Goal: Information Seeking & Learning: Learn about a topic

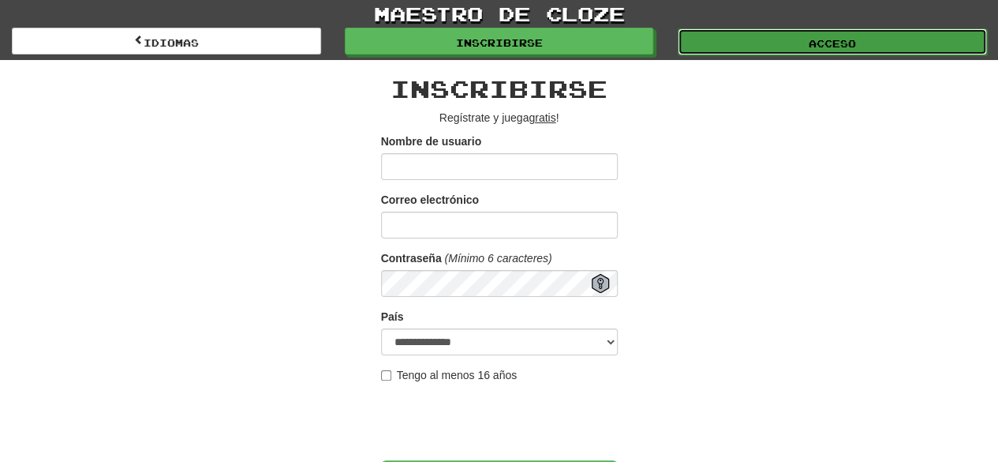
click at [838, 44] on font "Acceso" at bounding box center [832, 43] width 47 height 11
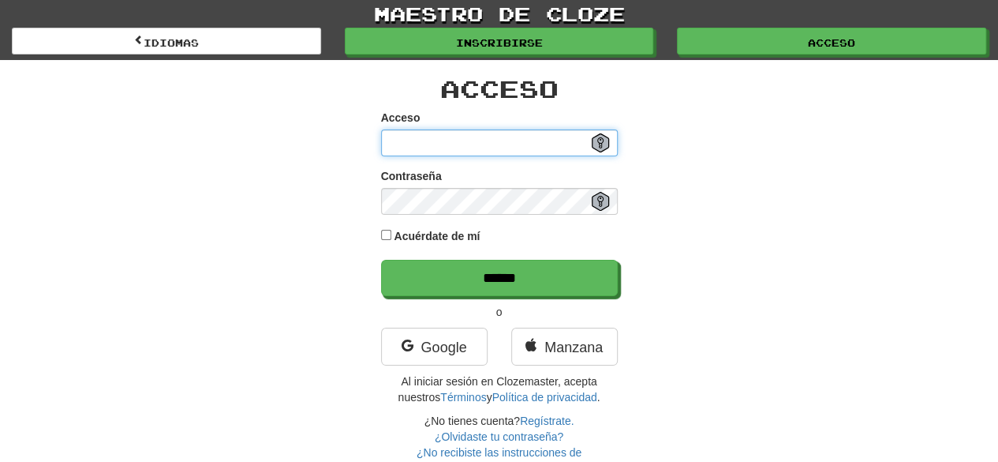
type input "**********"
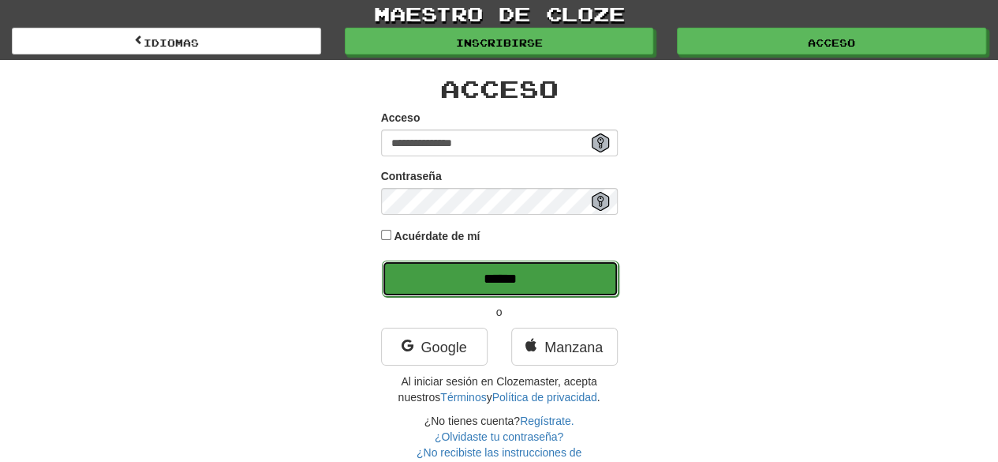
click at [554, 290] on input "******" at bounding box center [500, 278] width 237 height 36
type input "******"
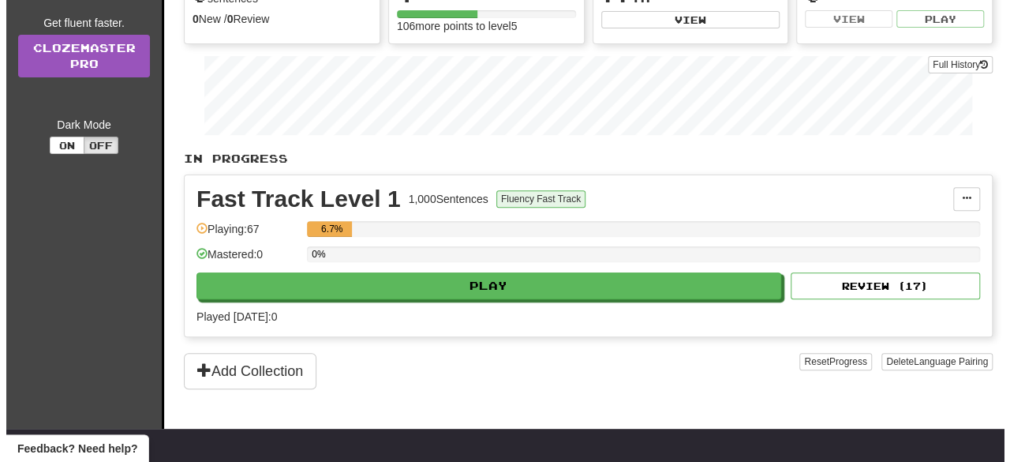
scroll to position [193, 0]
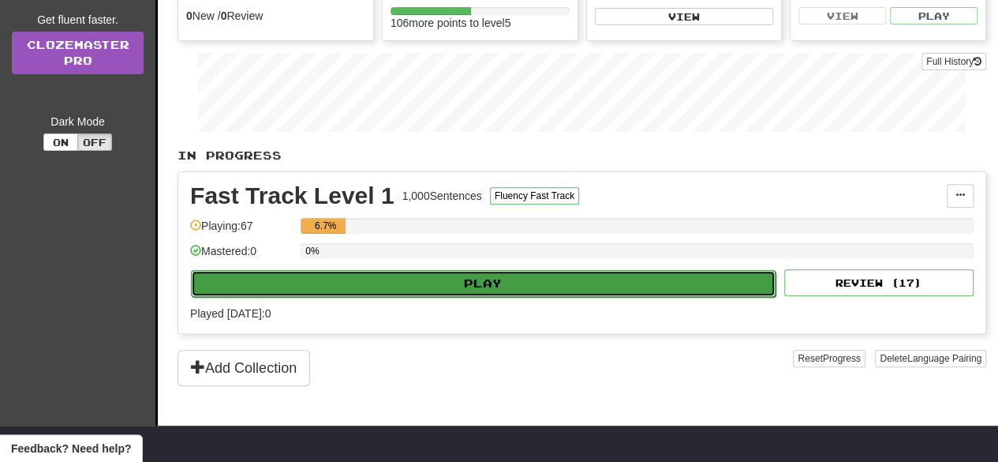
click at [515, 283] on button "Play" at bounding box center [483, 283] width 585 height 27
select select "**"
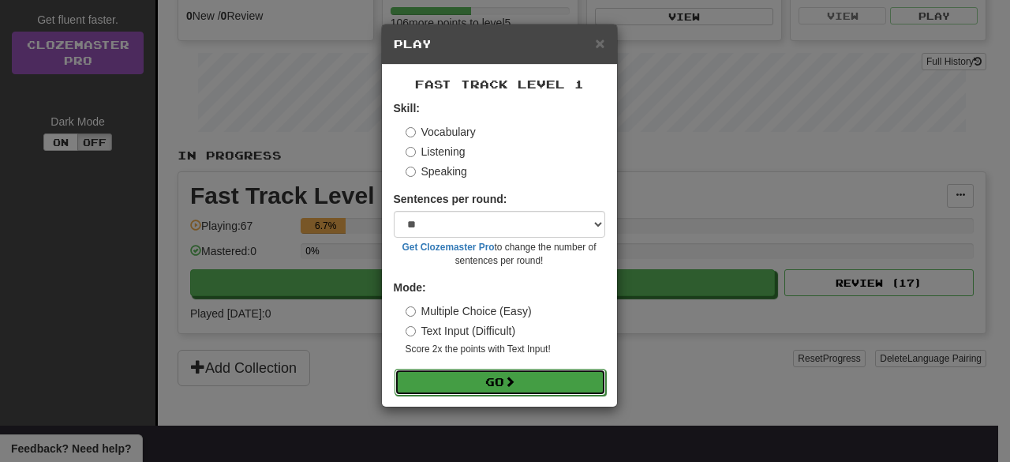
click at [521, 378] on button "Go" at bounding box center [500, 382] width 211 height 27
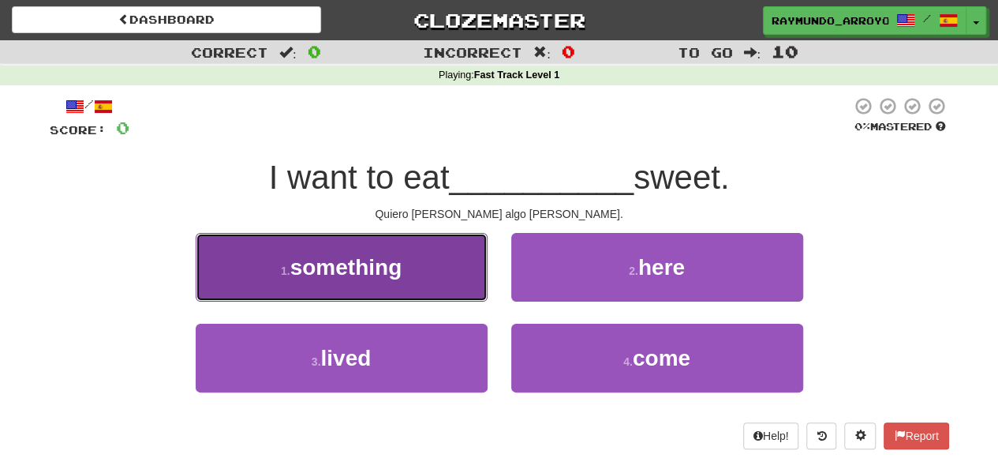
click at [408, 274] on button "1 . something" at bounding box center [342, 267] width 292 height 69
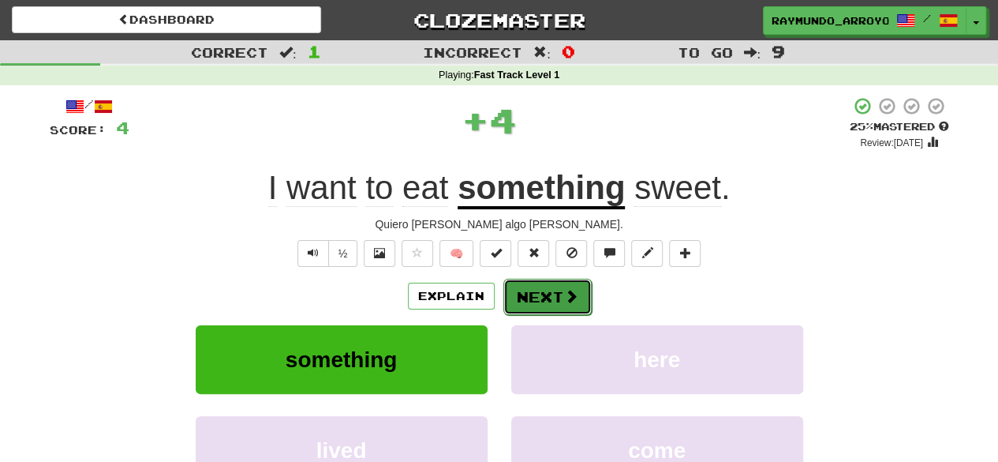
click at [523, 301] on button "Next" at bounding box center [547, 297] width 88 height 36
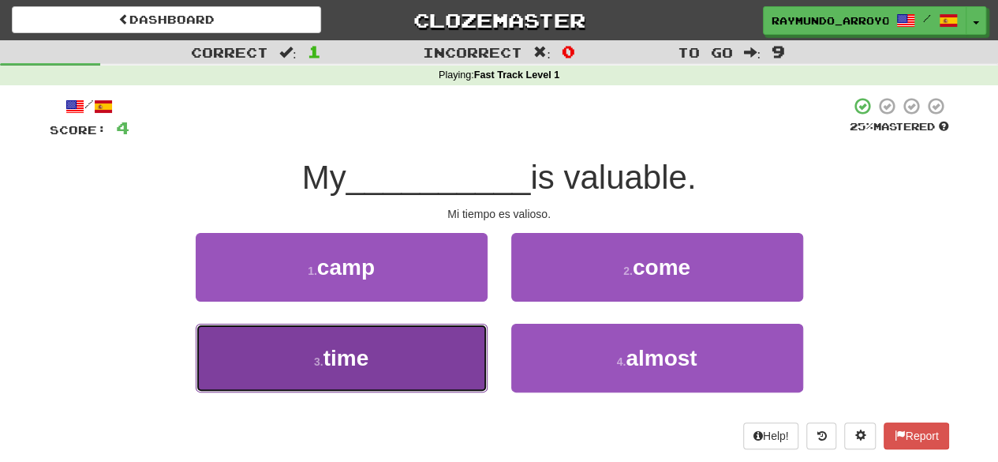
click at [364, 346] on span "time" at bounding box center [347, 358] width 46 height 24
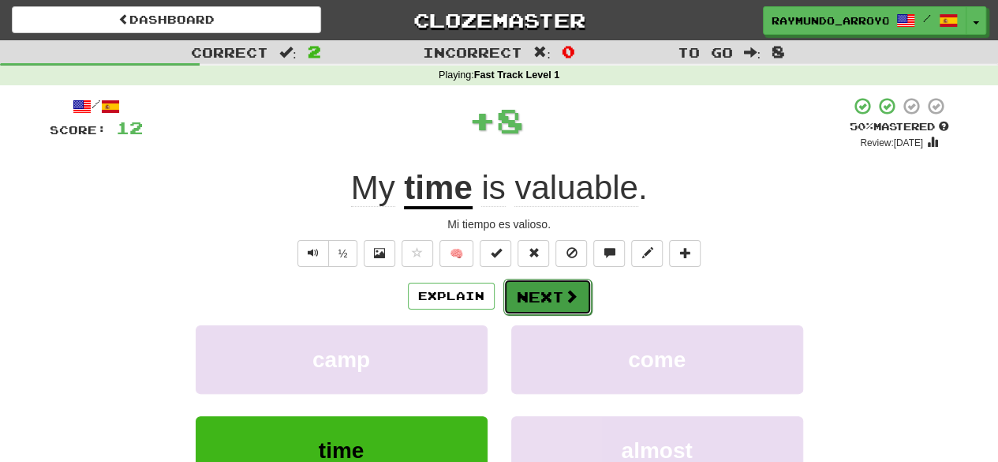
click at [549, 305] on button "Next" at bounding box center [547, 297] width 88 height 36
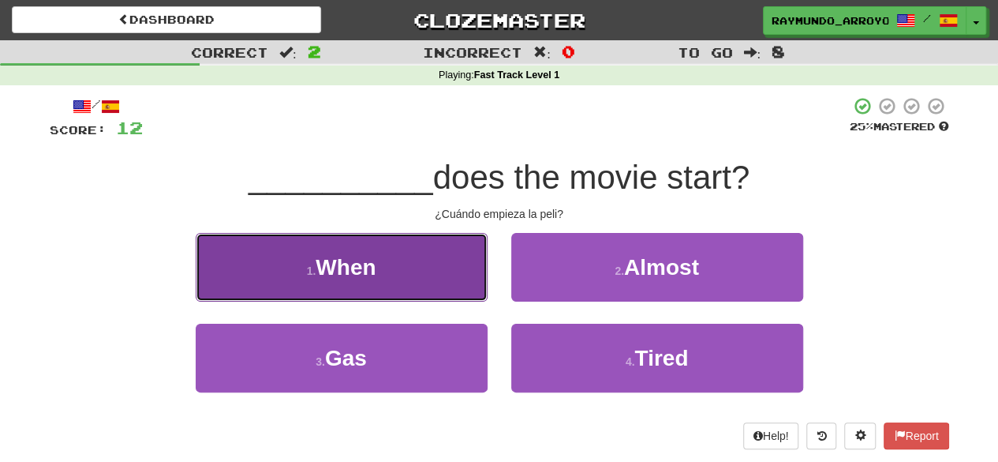
click at [415, 277] on button "1 . When" at bounding box center [342, 267] width 292 height 69
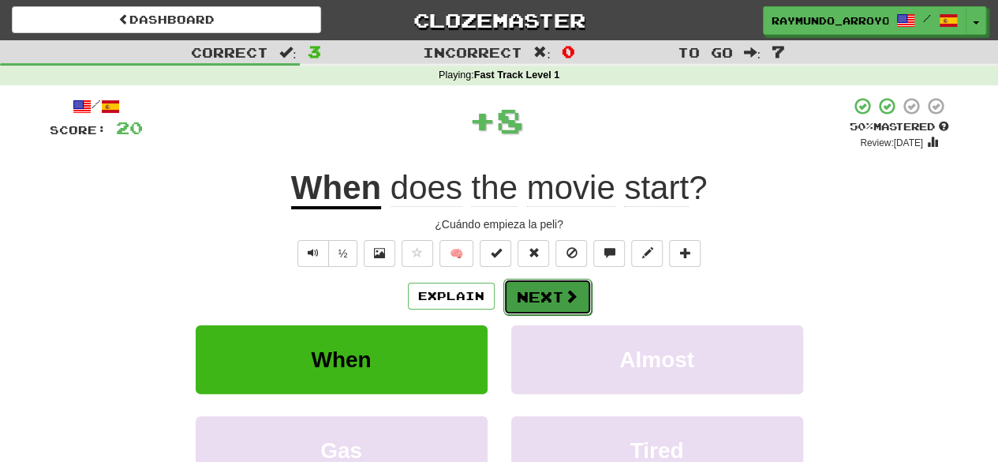
click at [556, 294] on button "Next" at bounding box center [547, 297] width 88 height 36
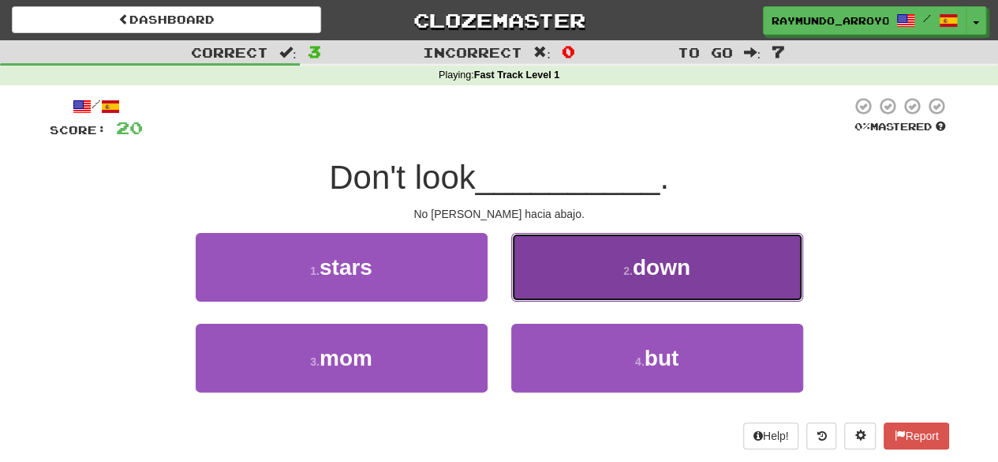
click at [652, 290] on button "2 . down" at bounding box center [657, 267] width 292 height 69
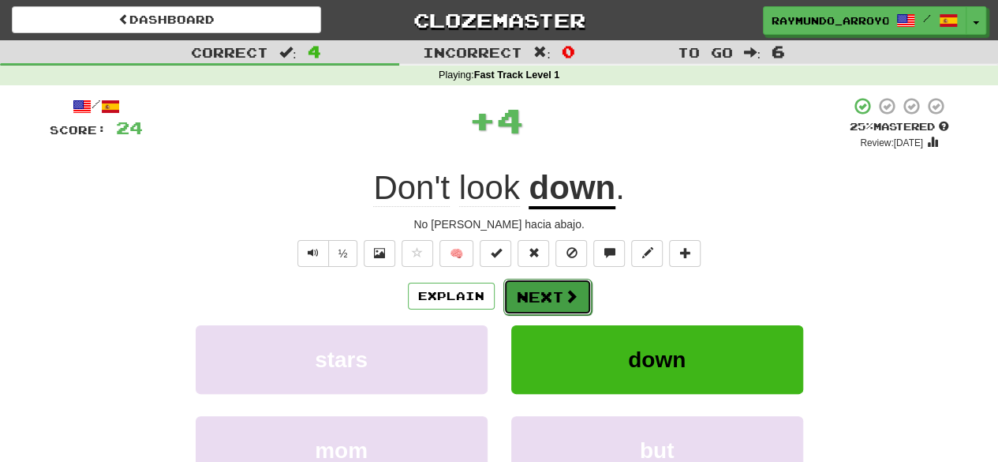
click at [547, 296] on button "Next" at bounding box center [547, 297] width 88 height 36
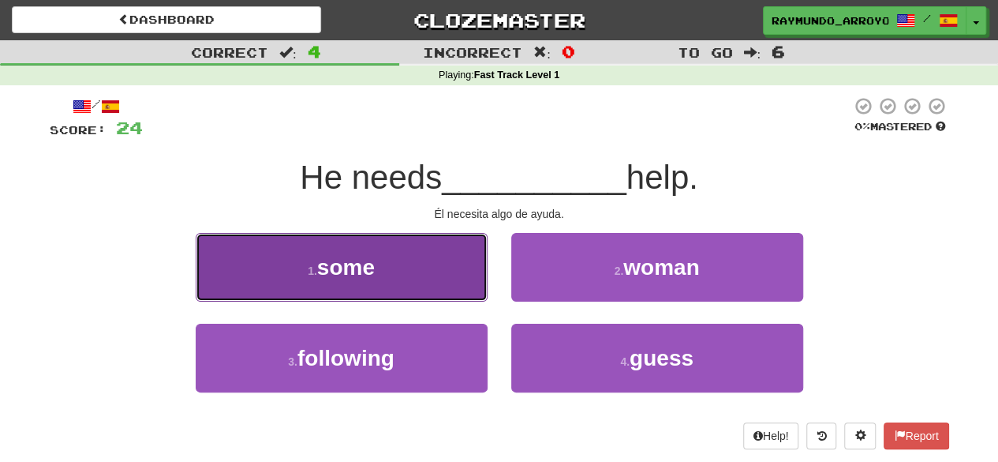
click at [429, 282] on button "1 . some" at bounding box center [342, 267] width 292 height 69
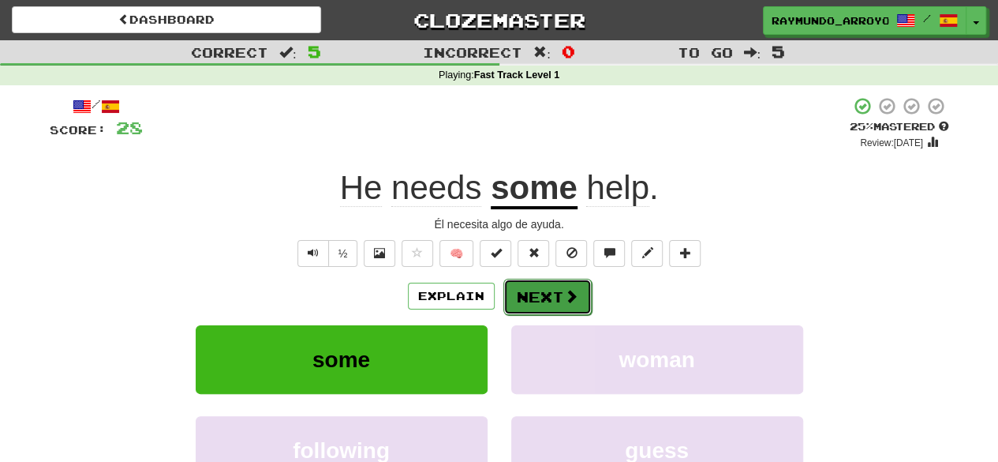
click at [555, 299] on button "Next" at bounding box center [547, 297] width 88 height 36
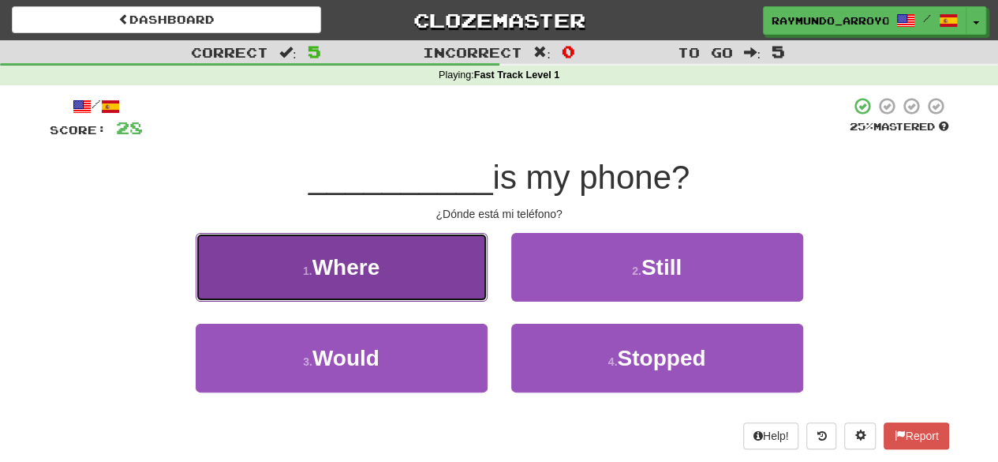
click at [409, 260] on button "1 . Where" at bounding box center [342, 267] width 292 height 69
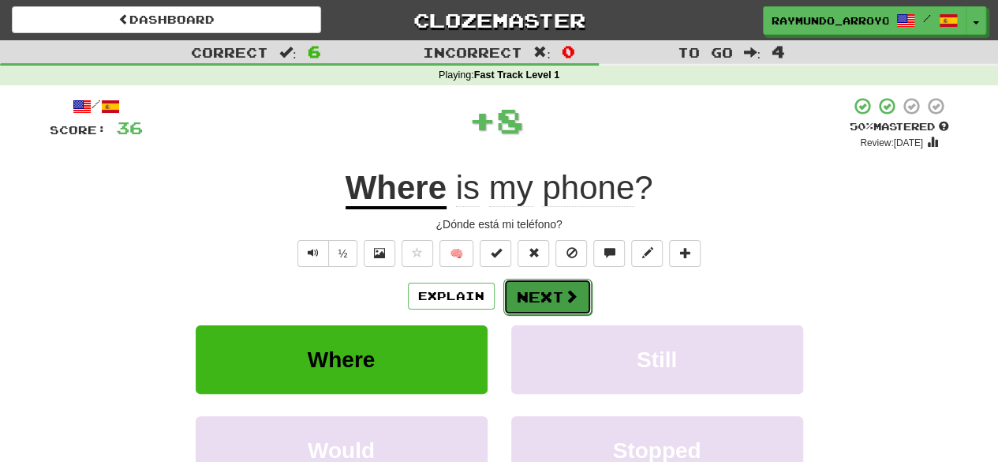
click at [538, 296] on button "Next" at bounding box center [547, 297] width 88 height 36
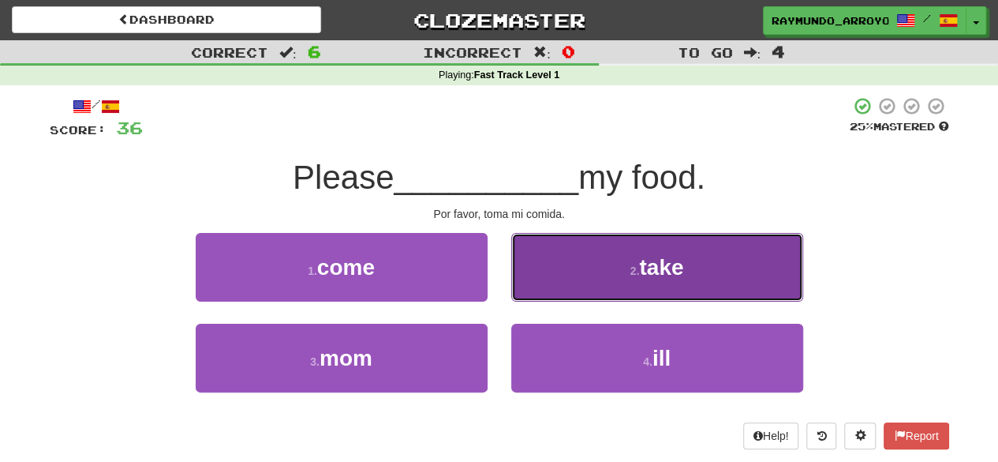
click at [605, 282] on button "2 . take" at bounding box center [657, 267] width 292 height 69
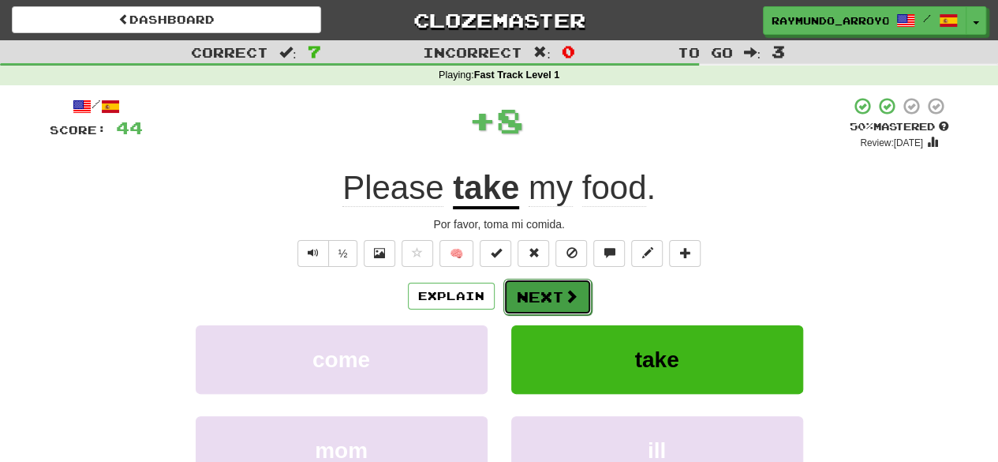
click at [559, 294] on button "Next" at bounding box center [547, 297] width 88 height 36
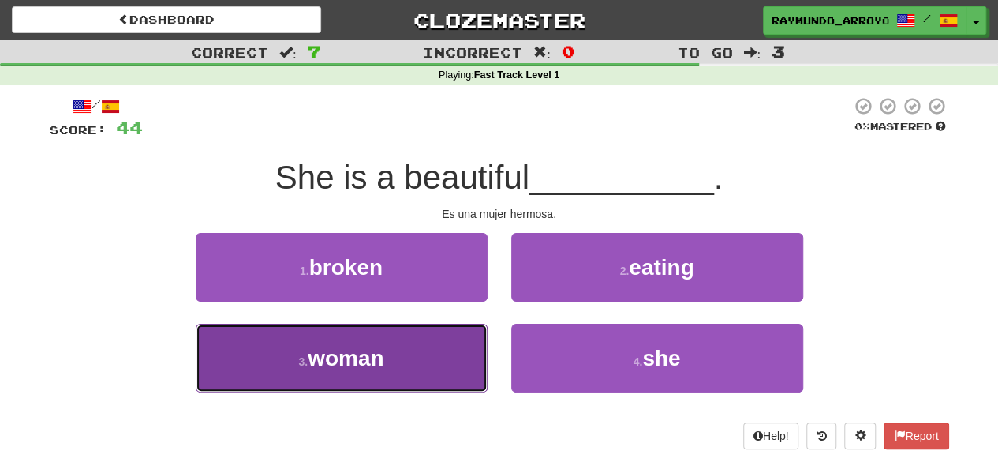
click at [420, 362] on button "3 . woman" at bounding box center [342, 358] width 292 height 69
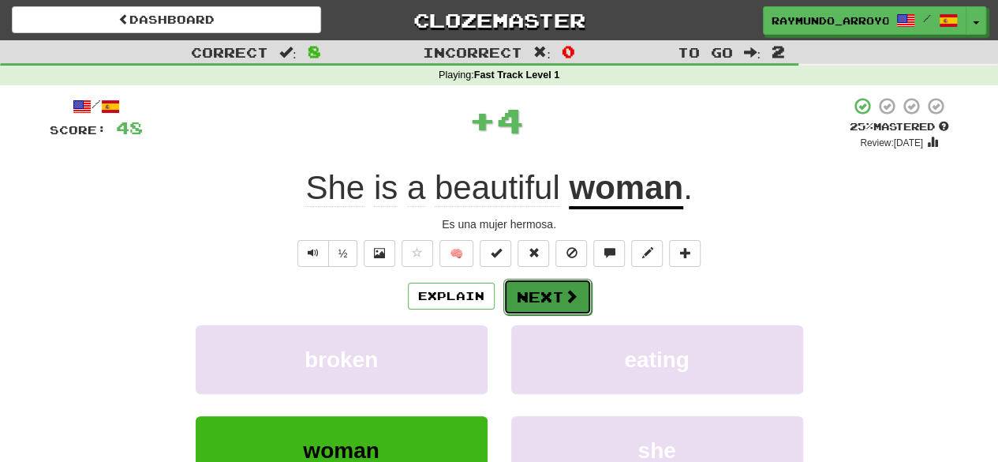
click at [547, 298] on button "Next" at bounding box center [547, 297] width 88 height 36
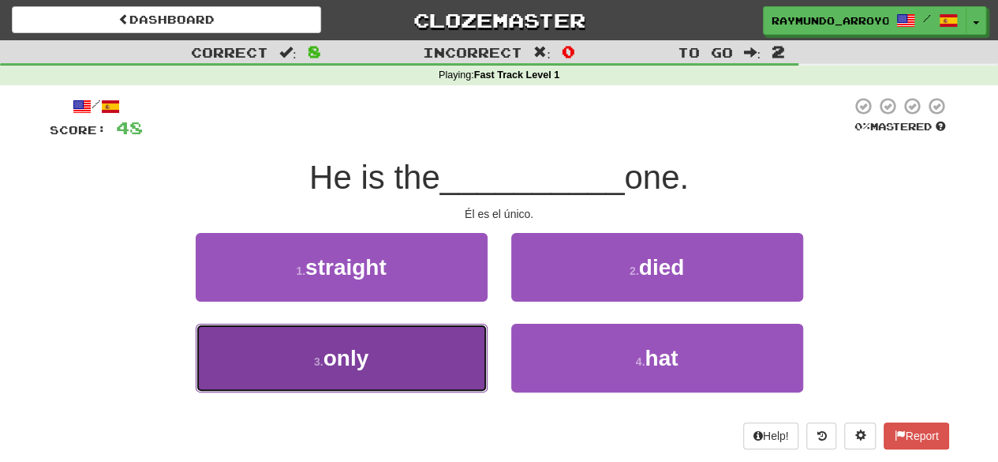
click at [391, 346] on button "3 . only" at bounding box center [342, 358] width 292 height 69
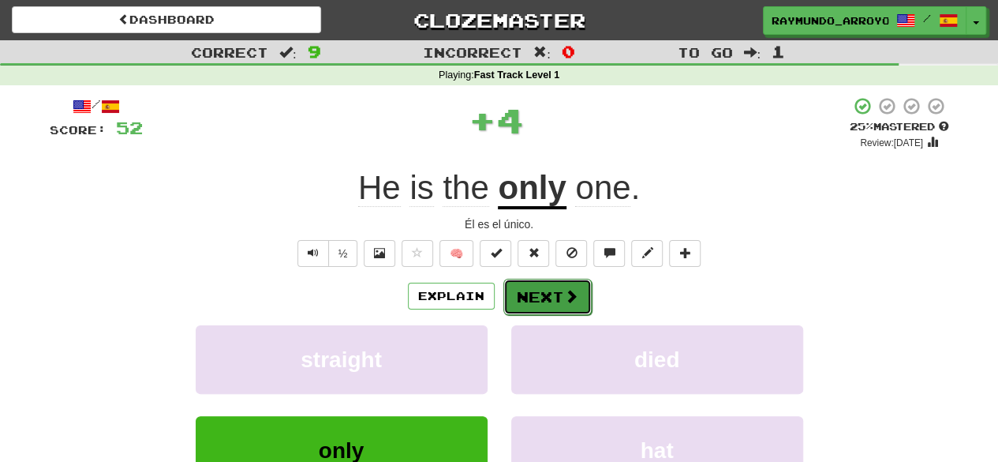
click at [515, 294] on button "Next" at bounding box center [547, 297] width 88 height 36
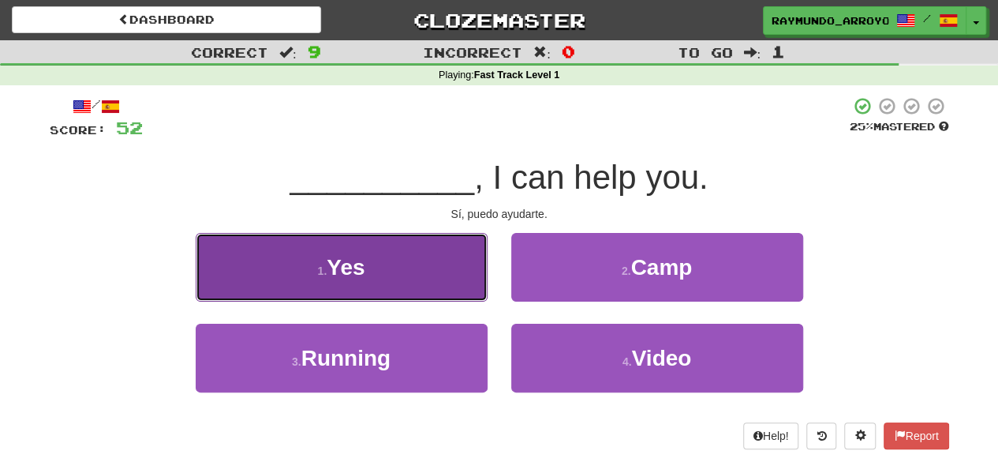
click at [414, 274] on button "1 . Yes" at bounding box center [342, 267] width 292 height 69
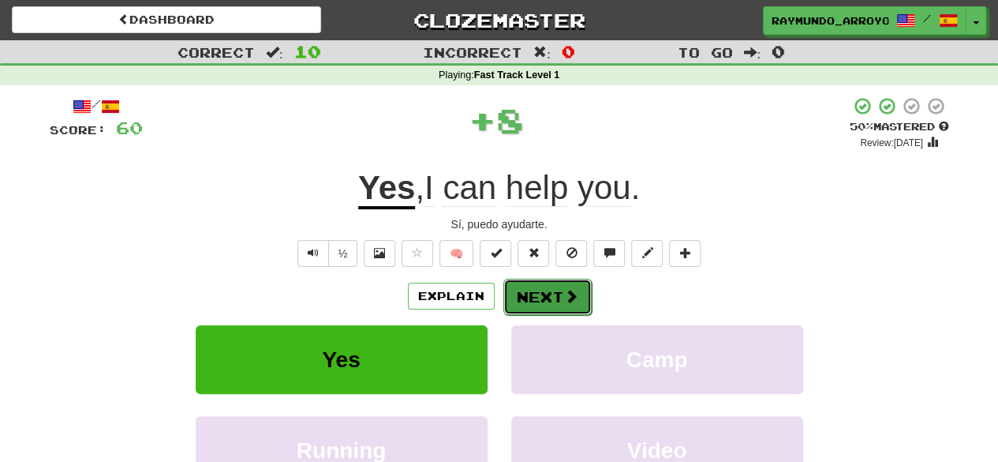
click at [545, 302] on button "Next" at bounding box center [547, 297] width 88 height 36
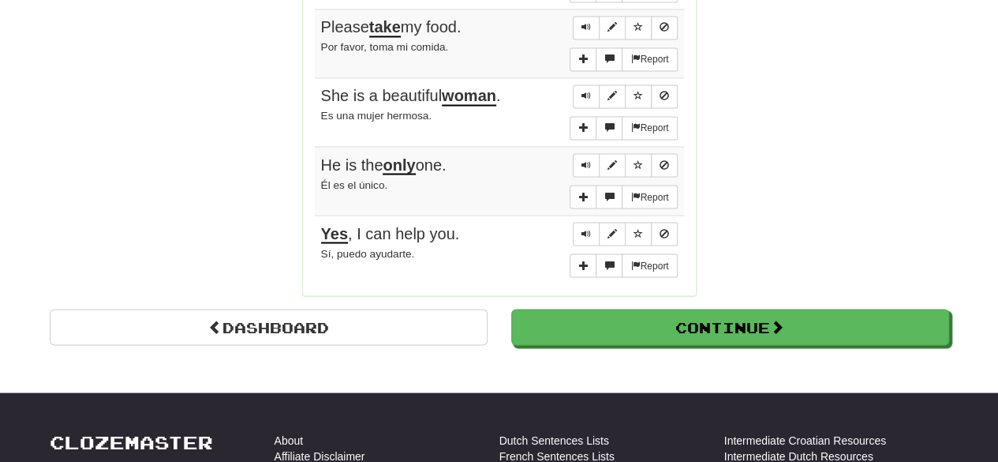
scroll to position [1346, 0]
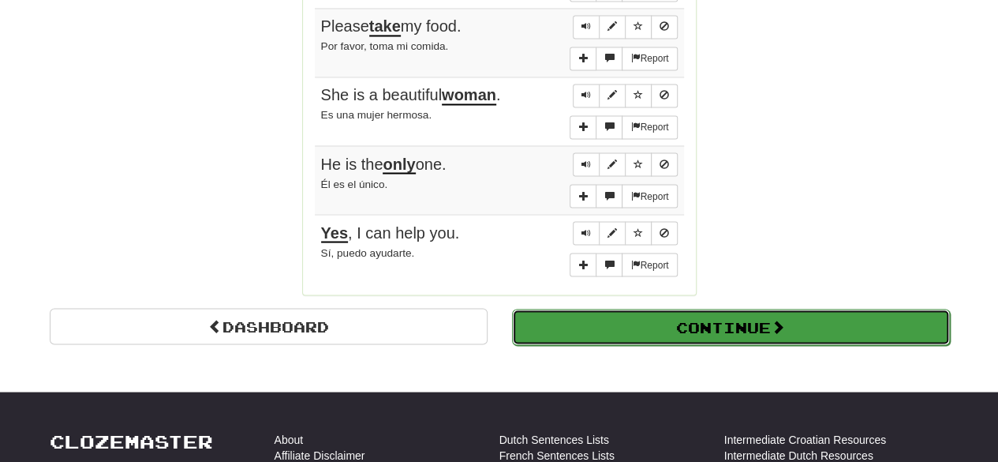
click at [653, 309] on button "Continue" at bounding box center [731, 327] width 438 height 36
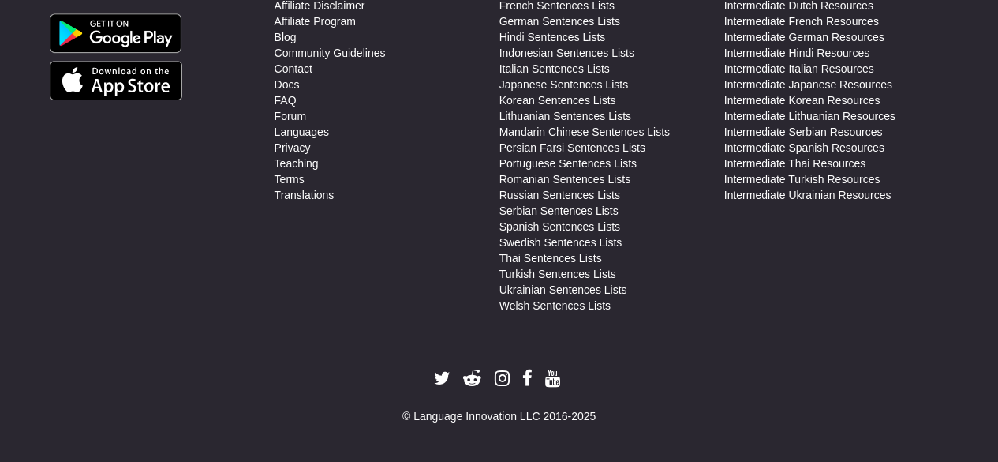
scroll to position [0, 0]
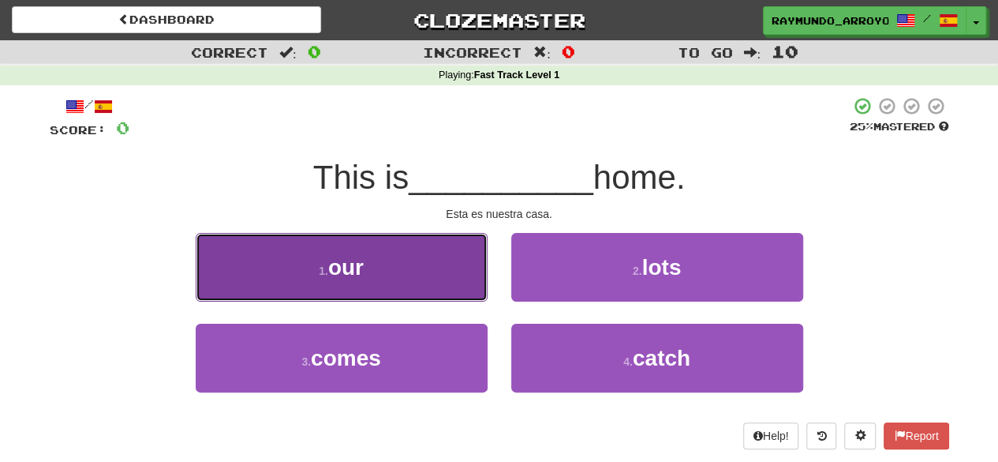
click at [412, 269] on button "1 . our" at bounding box center [342, 267] width 292 height 69
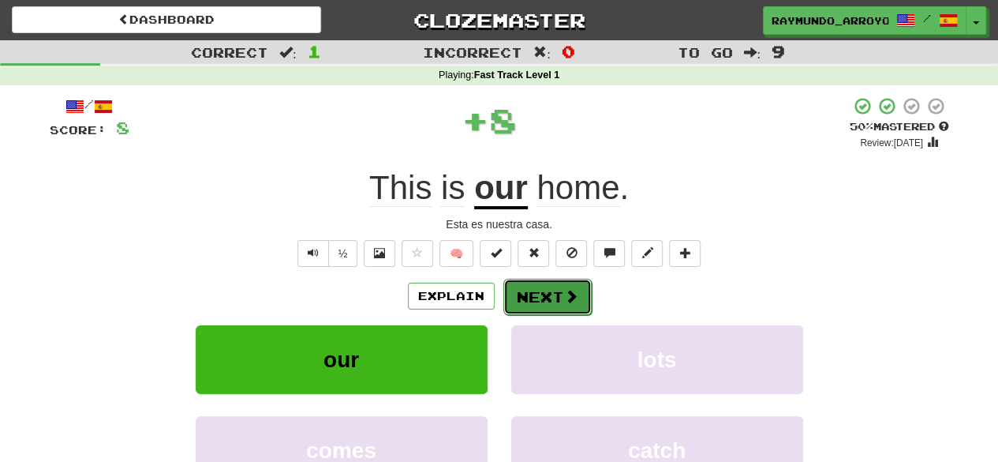
click at [564, 291] on span at bounding box center [571, 296] width 14 height 14
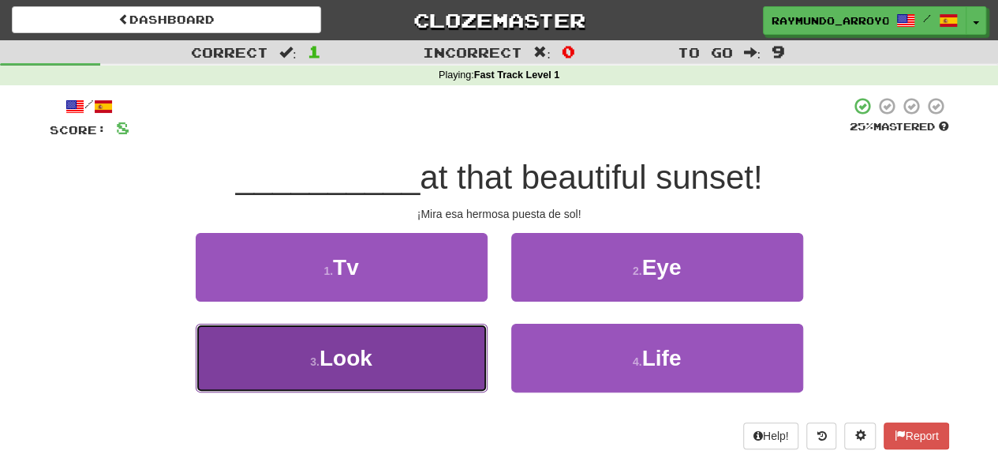
click at [425, 365] on button "3 . Look" at bounding box center [342, 358] width 292 height 69
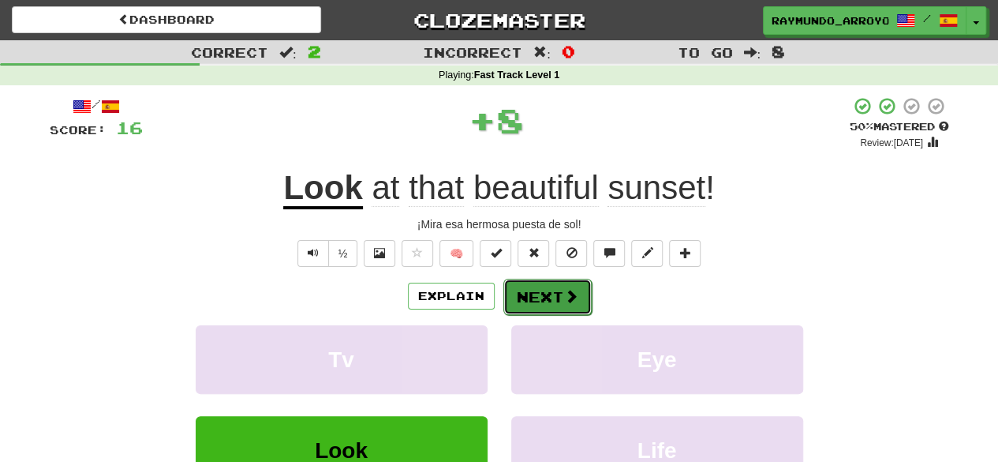
click at [545, 299] on button "Next" at bounding box center [547, 297] width 88 height 36
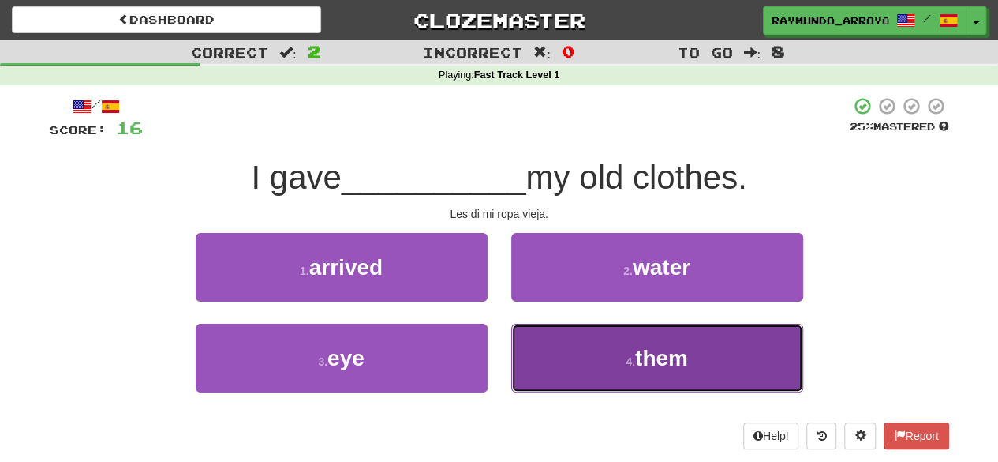
click at [660, 357] on span "them" at bounding box center [661, 358] width 53 height 24
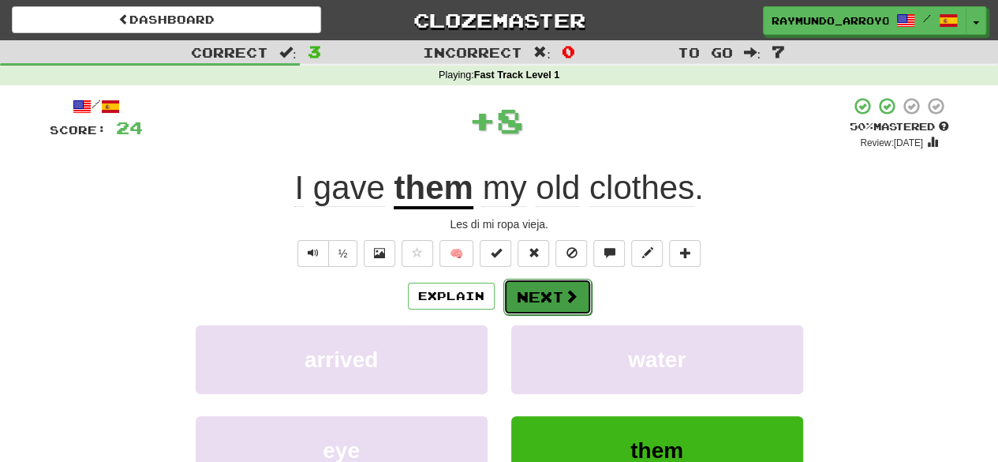
click at [550, 299] on button "Next" at bounding box center [547, 297] width 88 height 36
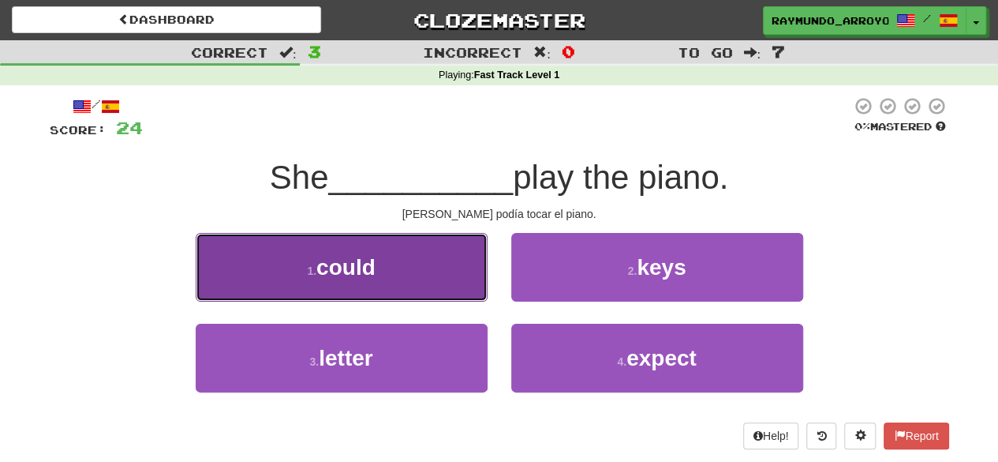
click at [429, 286] on button "1 . could" at bounding box center [342, 267] width 292 height 69
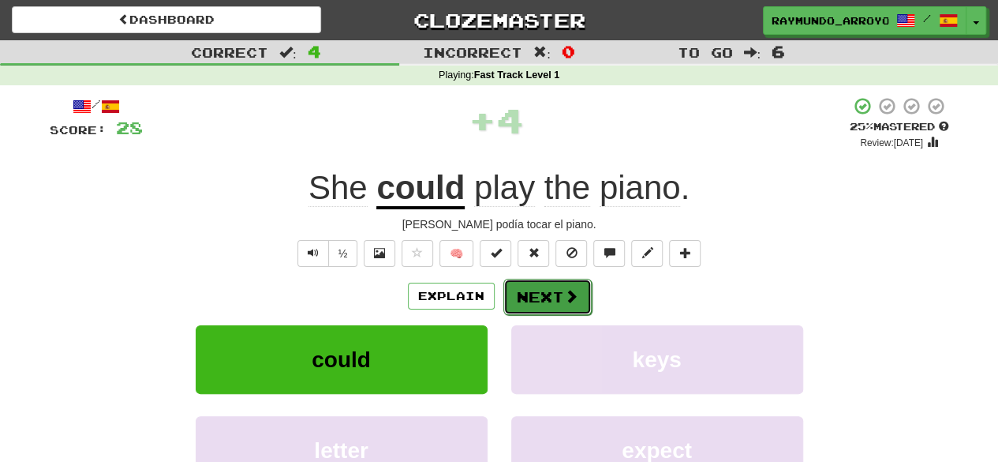
click at [546, 297] on button "Next" at bounding box center [547, 297] width 88 height 36
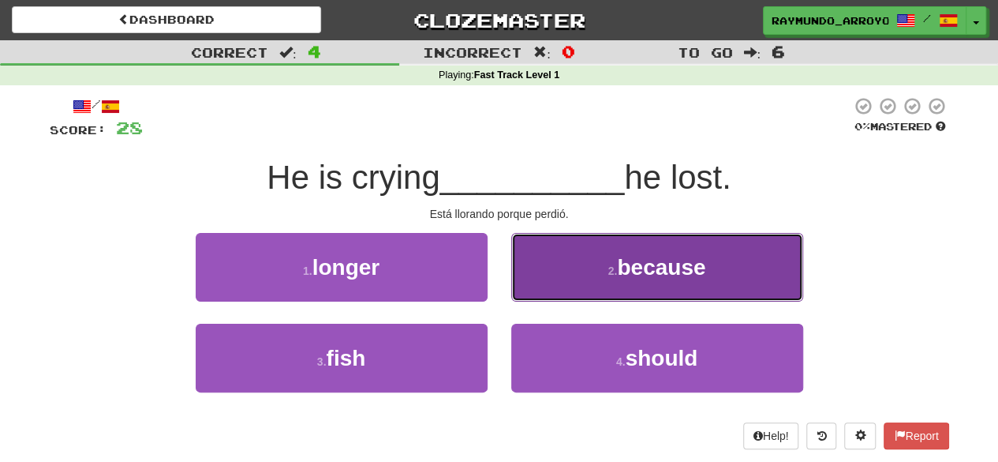
click at [552, 261] on button "2 . because" at bounding box center [657, 267] width 292 height 69
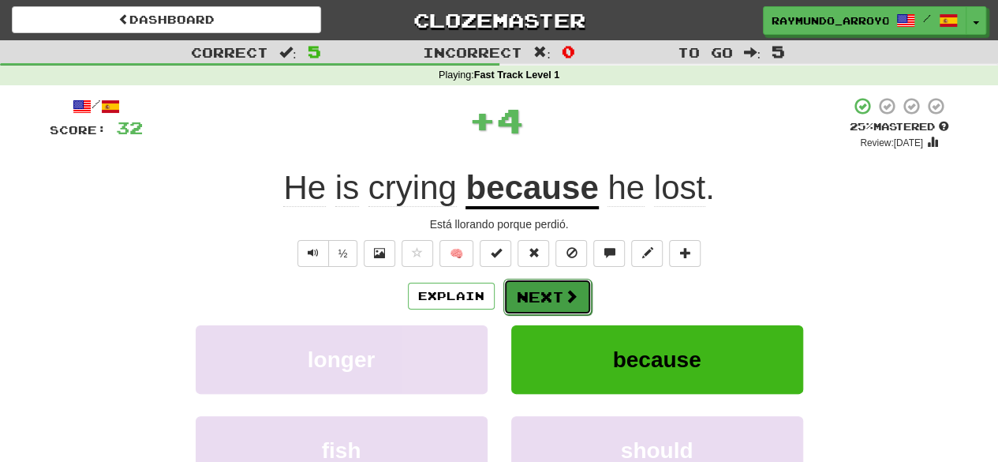
click at [538, 299] on button "Next" at bounding box center [547, 297] width 88 height 36
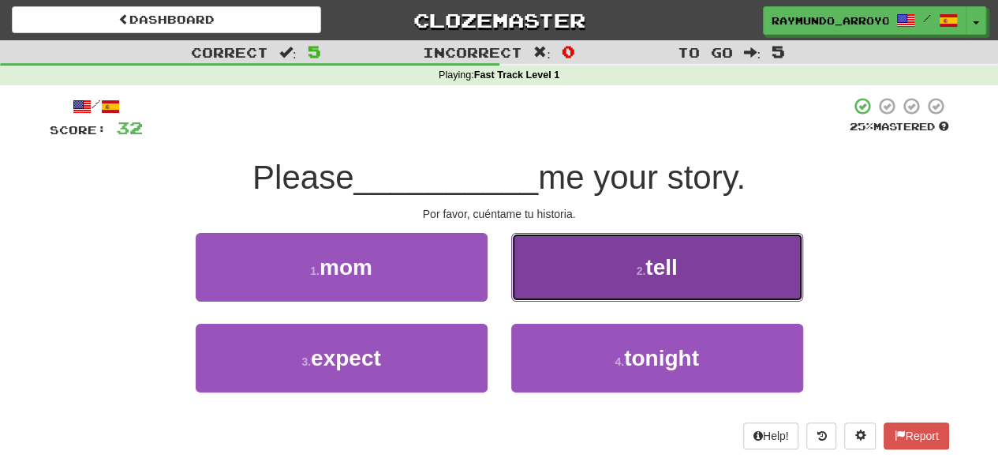
click at [634, 261] on button "2 . tell" at bounding box center [657, 267] width 292 height 69
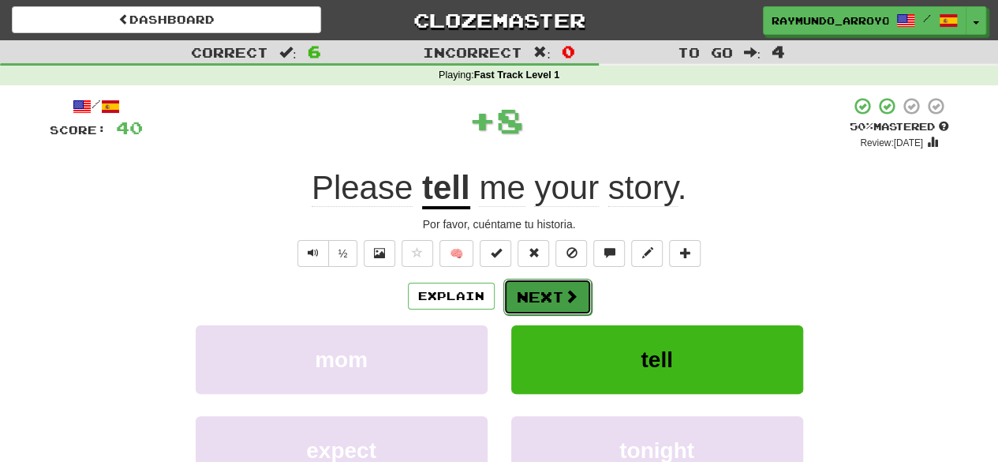
click at [564, 301] on span at bounding box center [571, 296] width 14 height 14
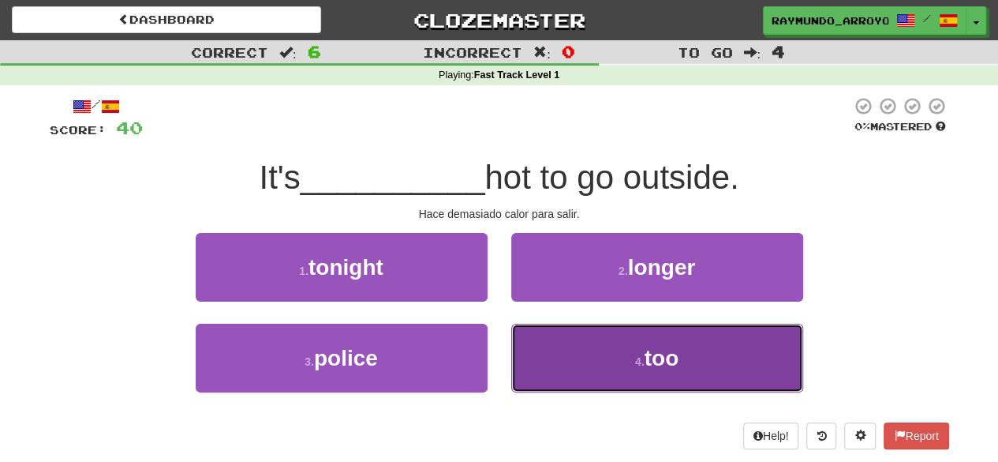
click at [673, 370] on button "4 . too" at bounding box center [657, 358] width 292 height 69
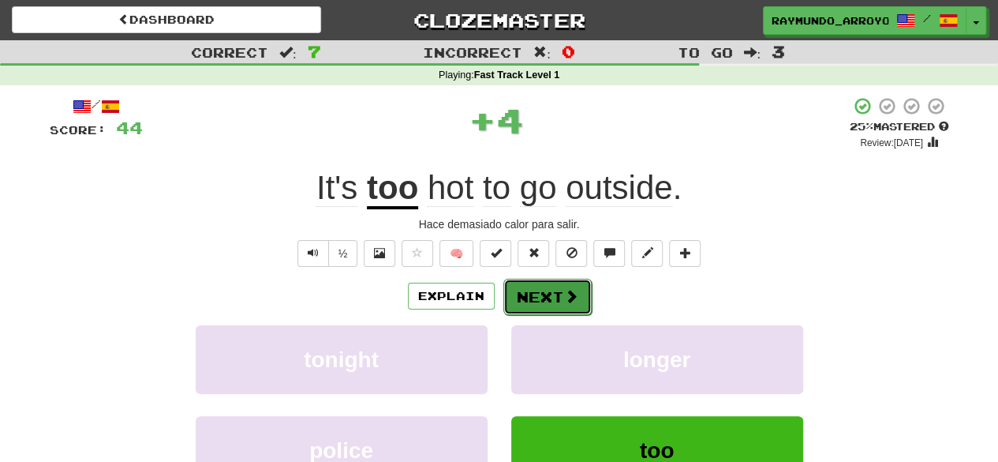
click at [564, 291] on span at bounding box center [571, 296] width 14 height 14
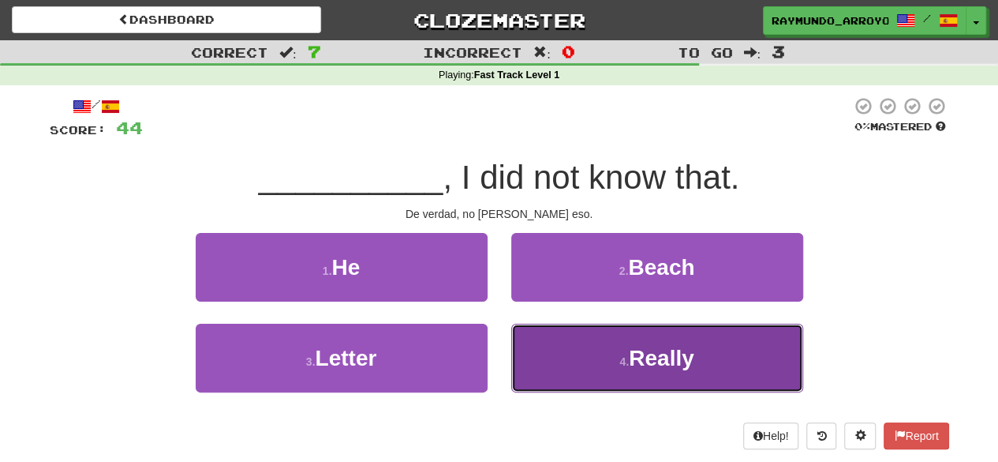
click at [608, 373] on button "4 . Really" at bounding box center [657, 358] width 292 height 69
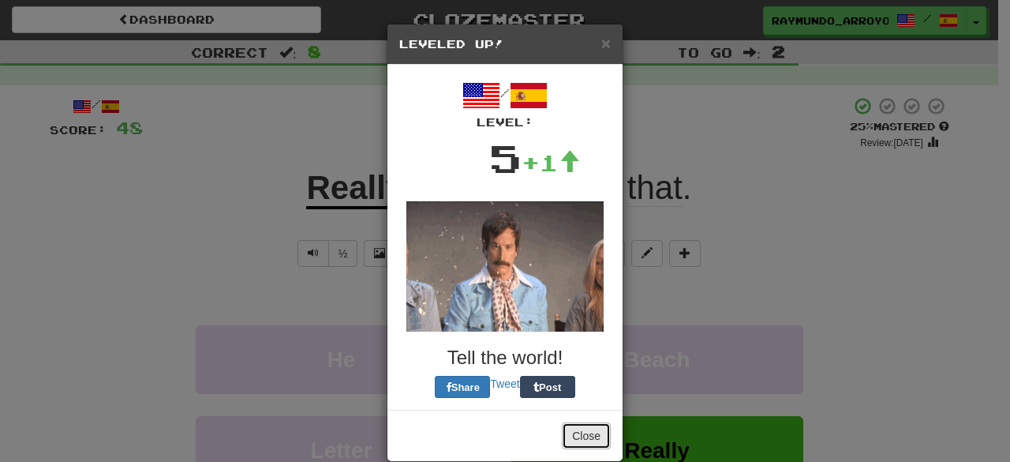
drag, startPoint x: 567, startPoint y: 428, endPoint x: 563, endPoint y: 446, distance: 17.8
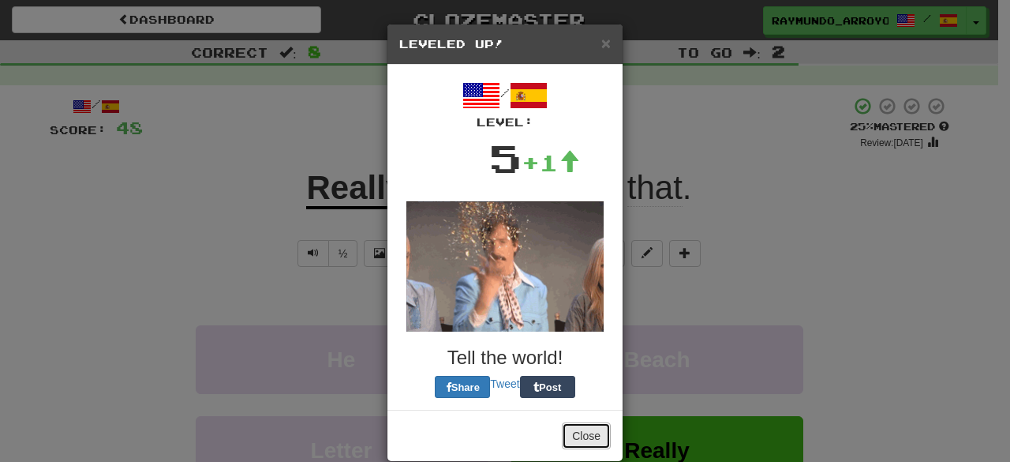
click at [563, 446] on button "Close" at bounding box center [586, 435] width 49 height 27
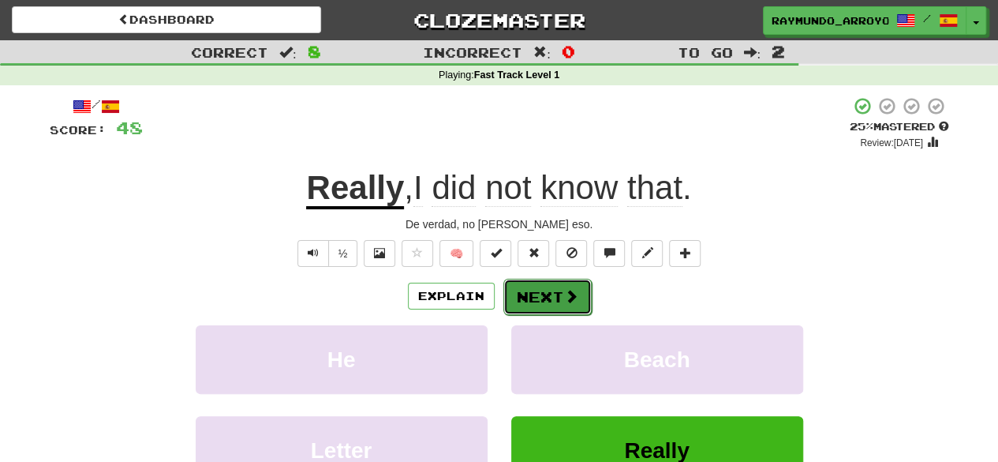
click at [567, 303] on span at bounding box center [571, 296] width 14 height 14
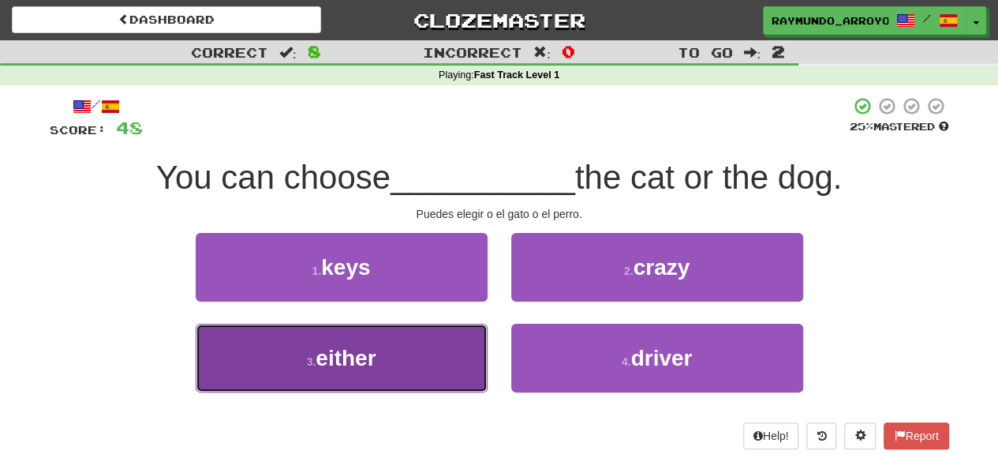
click at [434, 367] on button "3 . either" at bounding box center [342, 358] width 292 height 69
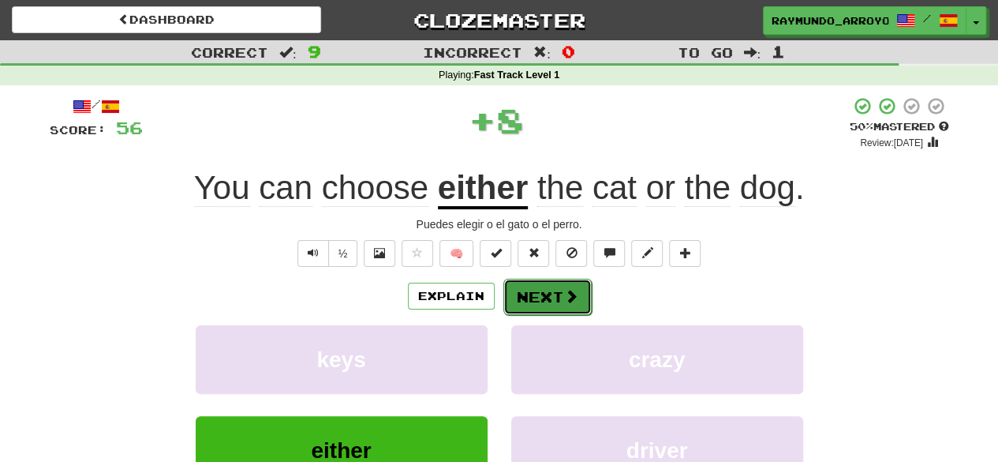
click at [543, 301] on button "Next" at bounding box center [547, 297] width 88 height 36
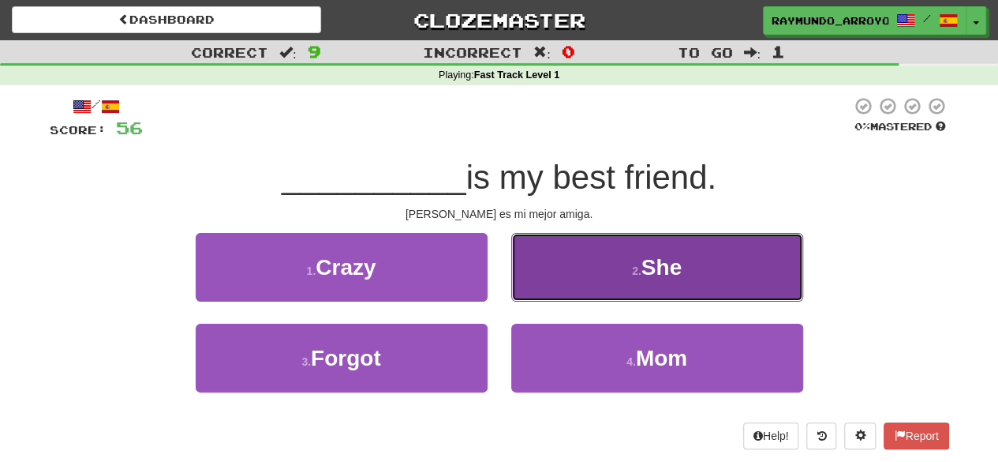
click at [585, 291] on button "2 . She" at bounding box center [657, 267] width 292 height 69
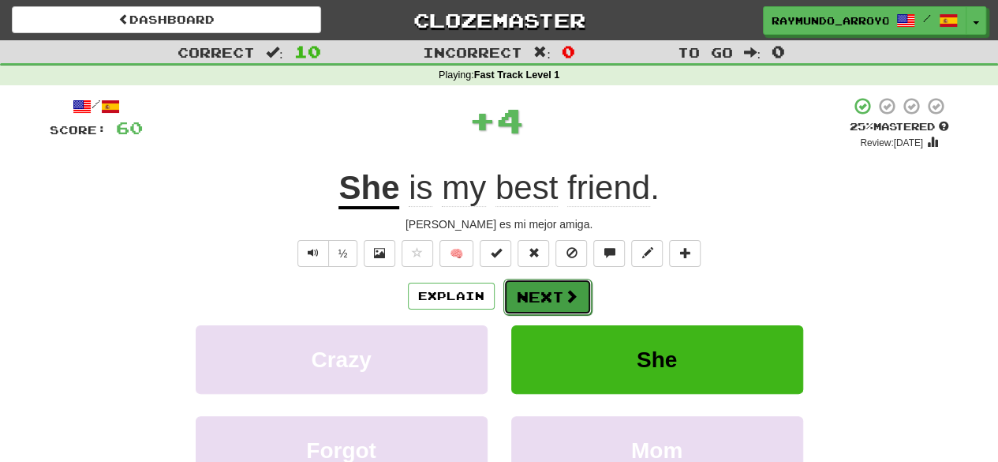
click at [578, 294] on button "Next" at bounding box center [547, 297] width 88 height 36
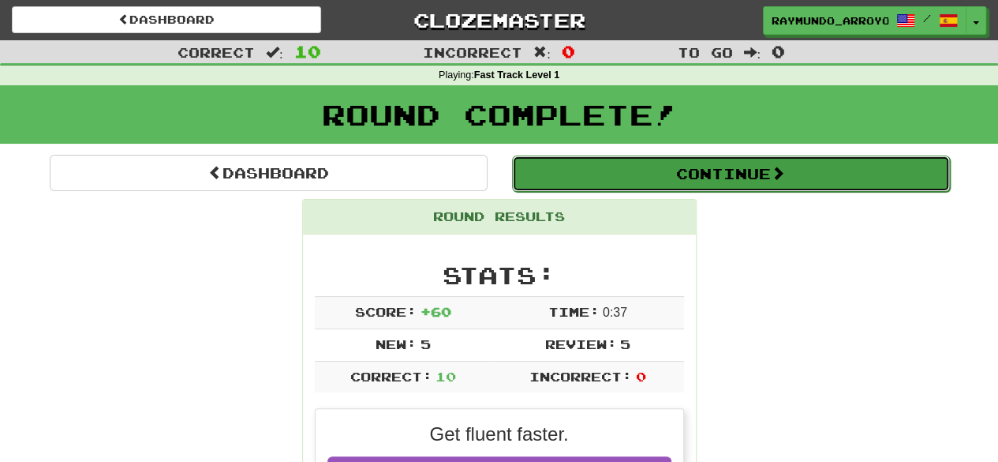
click at [700, 172] on button "Continue" at bounding box center [731, 173] width 438 height 36
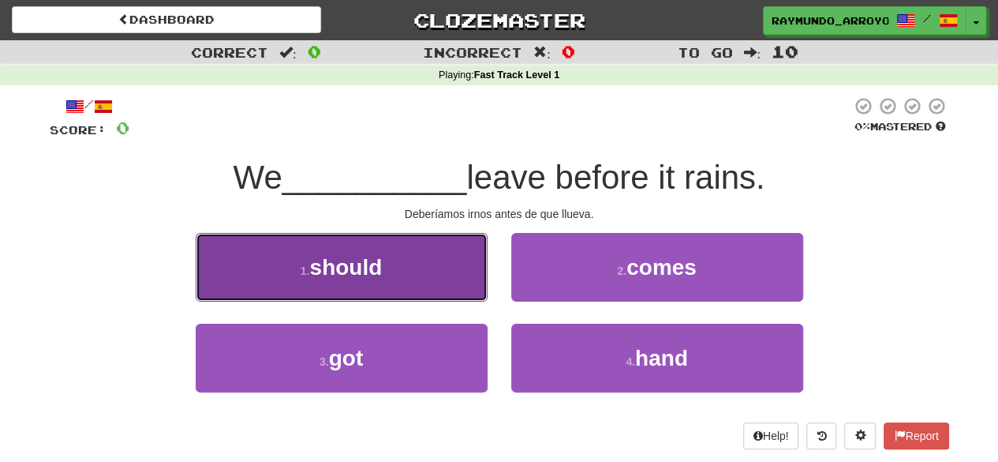
click at [413, 295] on button "1 . should" at bounding box center [342, 267] width 292 height 69
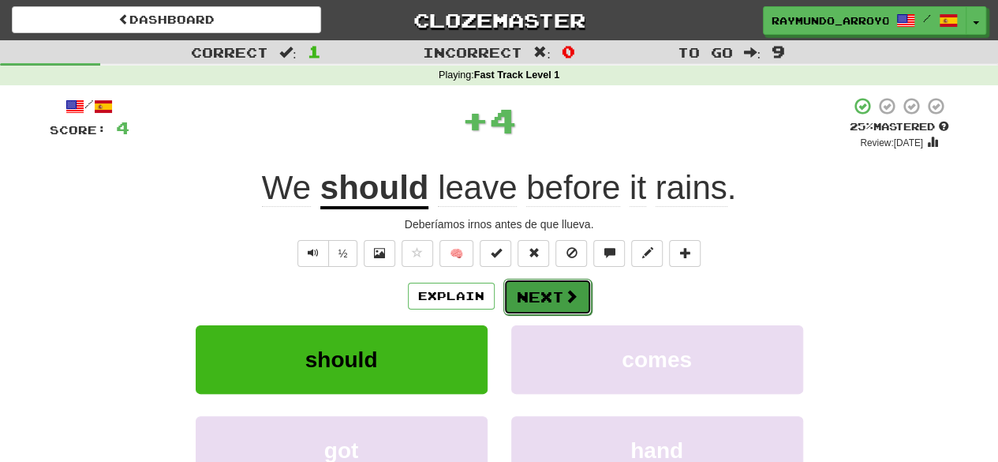
click at [533, 291] on button "Next" at bounding box center [547, 297] width 88 height 36
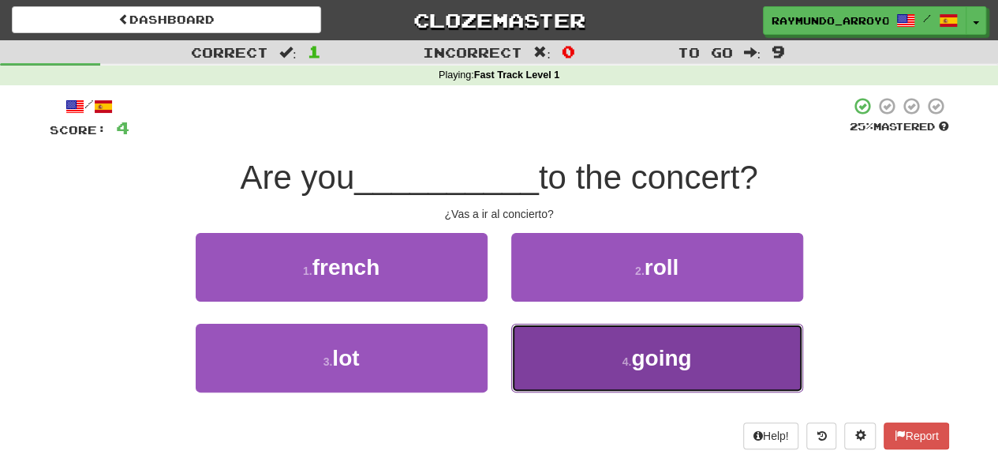
click at [623, 355] on small "4 ." at bounding box center [627, 361] width 9 height 13
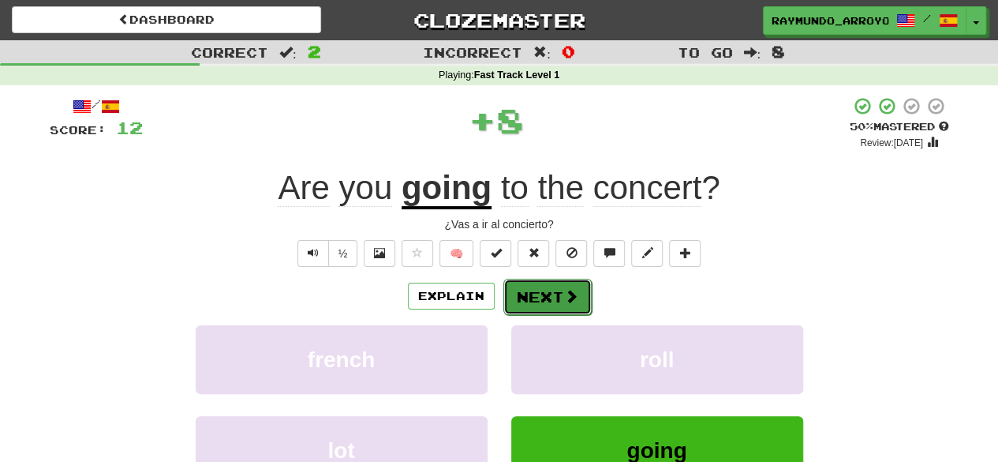
click at [560, 294] on button "Next" at bounding box center [547, 297] width 88 height 36
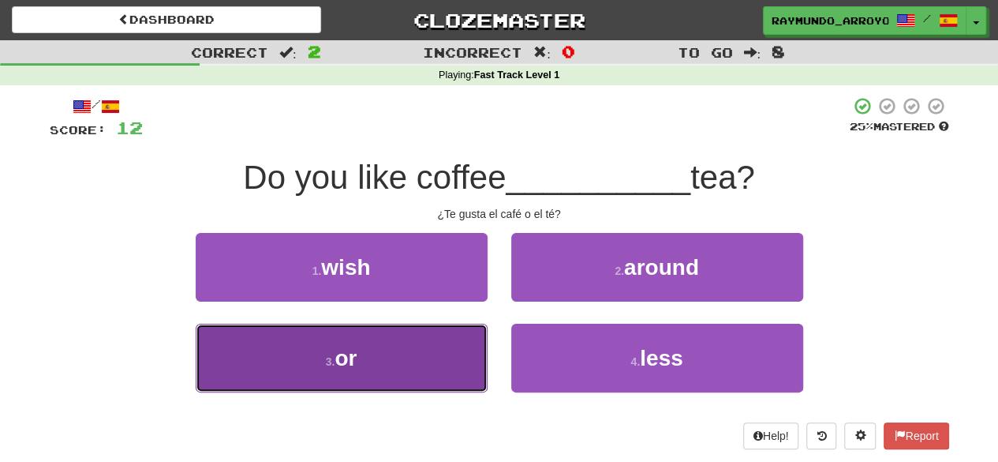
click at [349, 354] on span "or" at bounding box center [346, 358] width 22 height 24
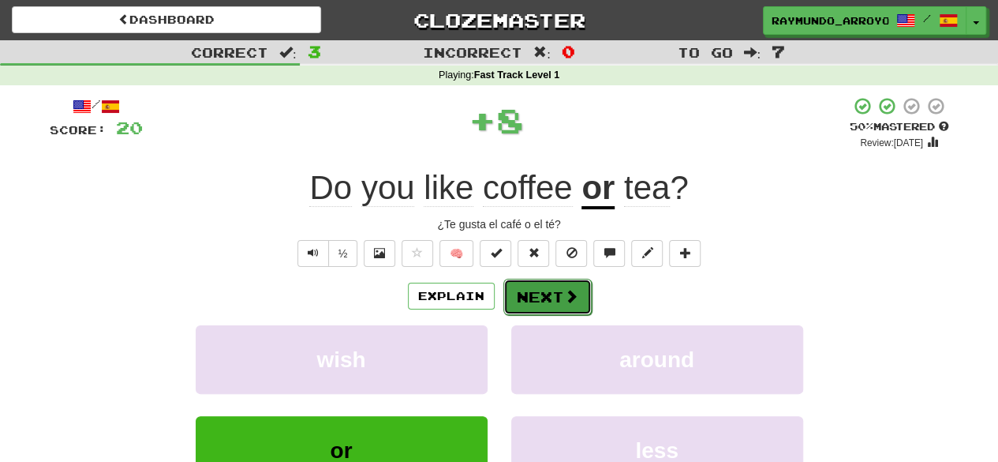
click at [545, 291] on button "Next" at bounding box center [547, 297] width 88 height 36
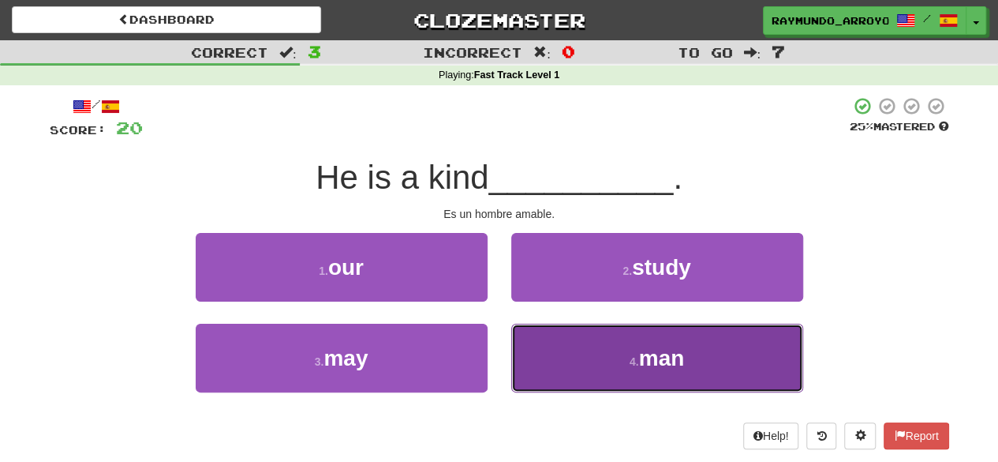
click at [633, 367] on button "4 . man" at bounding box center [657, 358] width 292 height 69
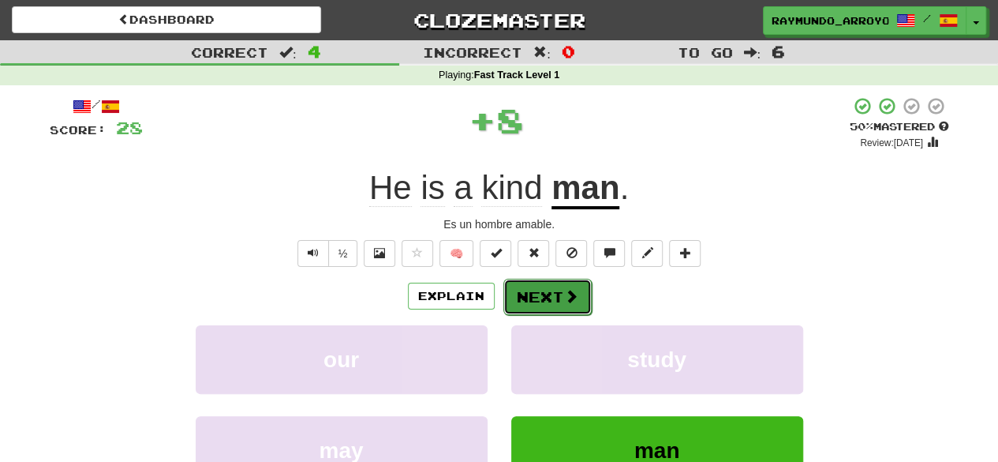
click at [537, 299] on button "Next" at bounding box center [547, 297] width 88 height 36
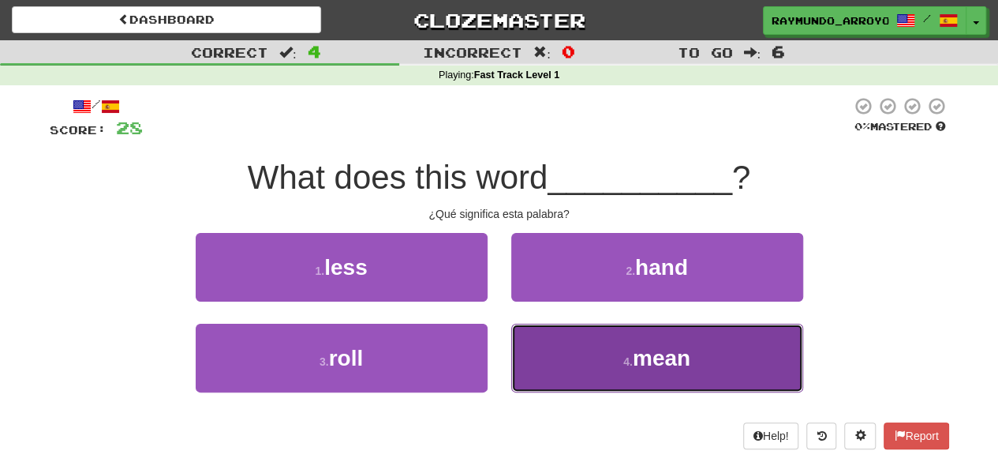
click at [589, 353] on button "4 . mean" at bounding box center [657, 358] width 292 height 69
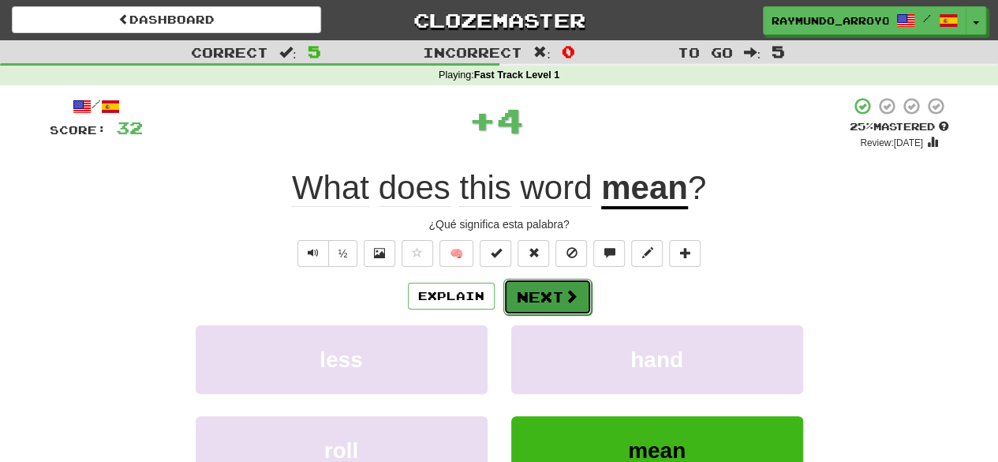
click at [570, 295] on span at bounding box center [571, 296] width 14 height 14
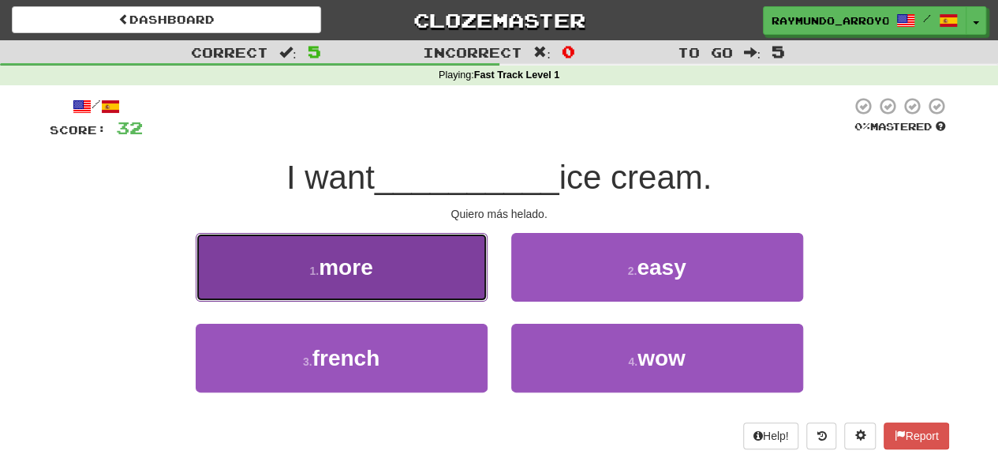
click at [426, 279] on button "1 . more" at bounding box center [342, 267] width 292 height 69
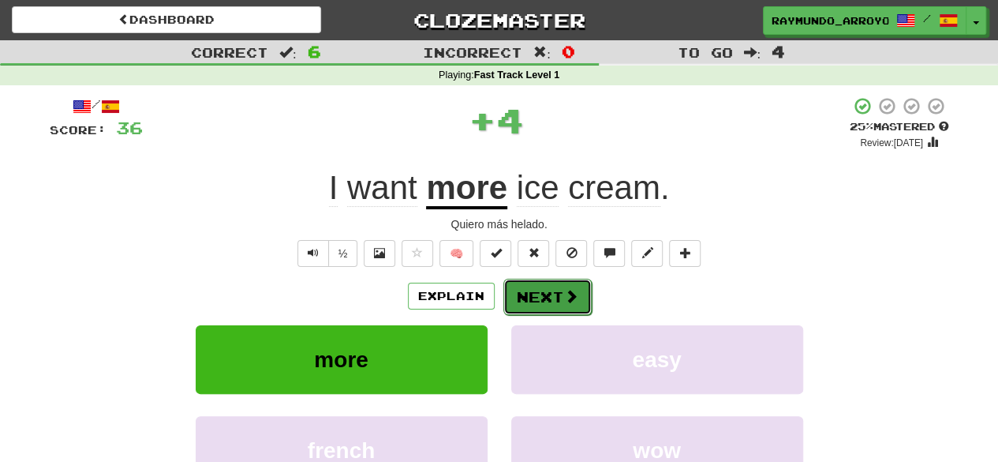
click at [524, 294] on button "Next" at bounding box center [547, 297] width 88 height 36
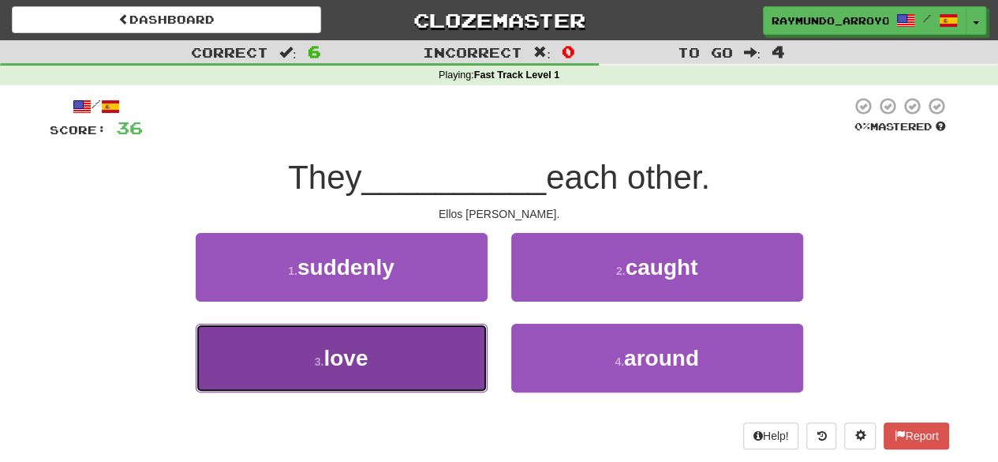
click at [410, 352] on button "3 . love" at bounding box center [342, 358] width 292 height 69
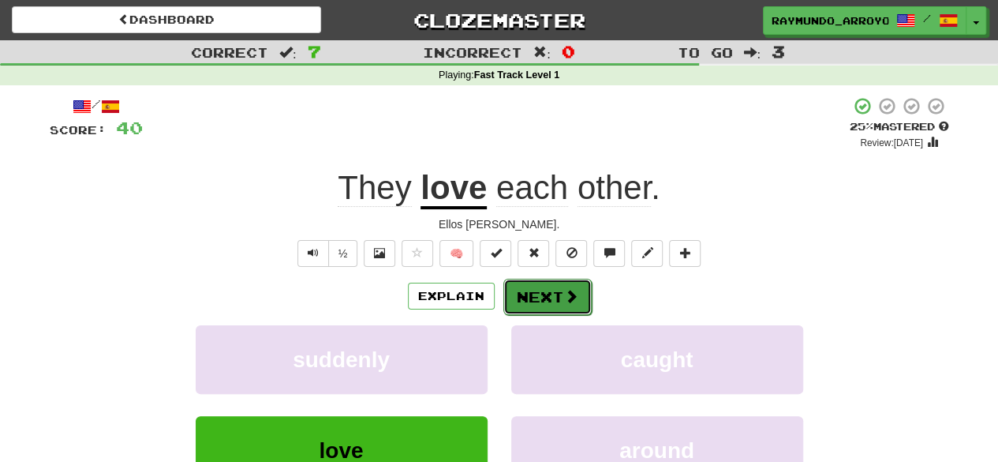
click at [548, 303] on button "Next" at bounding box center [547, 297] width 88 height 36
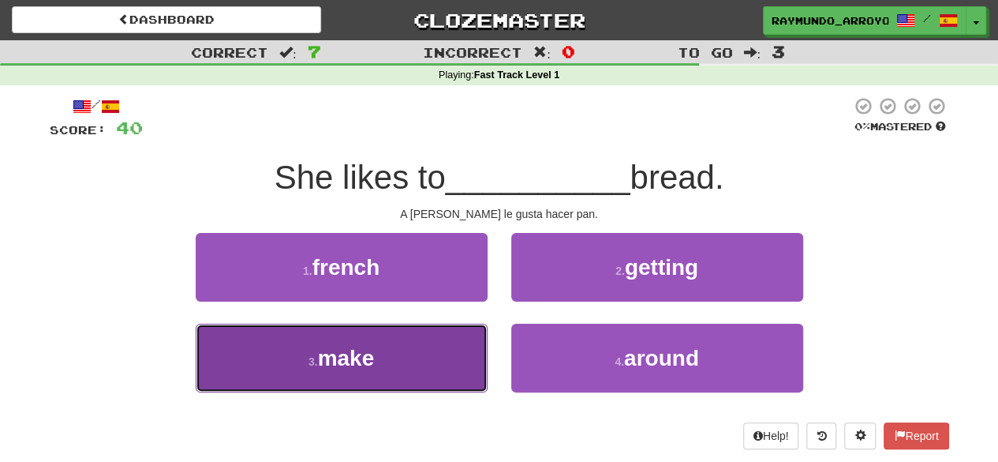
click at [412, 345] on button "3 . make" at bounding box center [342, 358] width 292 height 69
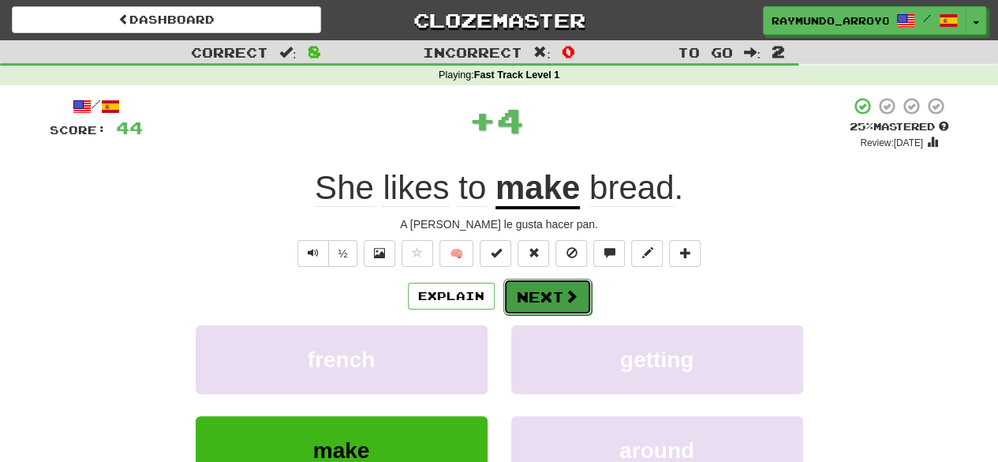
click at [521, 290] on button "Next" at bounding box center [547, 297] width 88 height 36
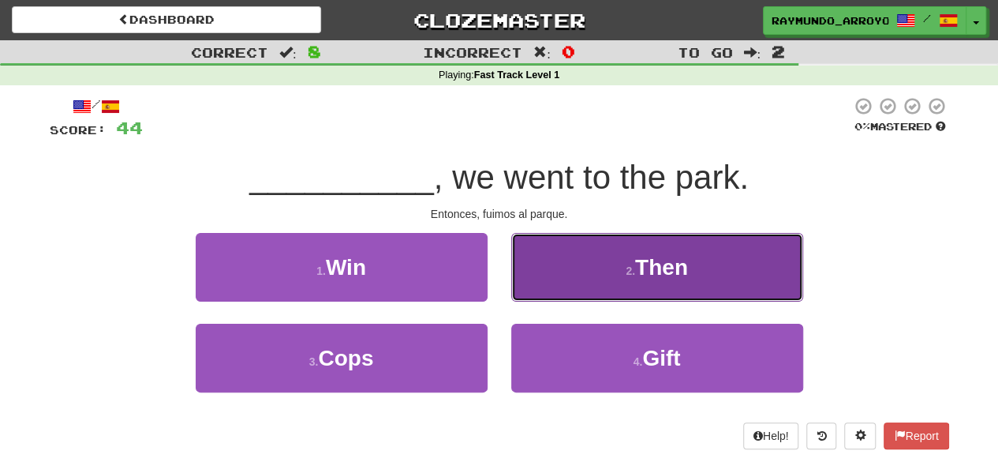
click at [647, 284] on button "2 . Then" at bounding box center [657, 267] width 292 height 69
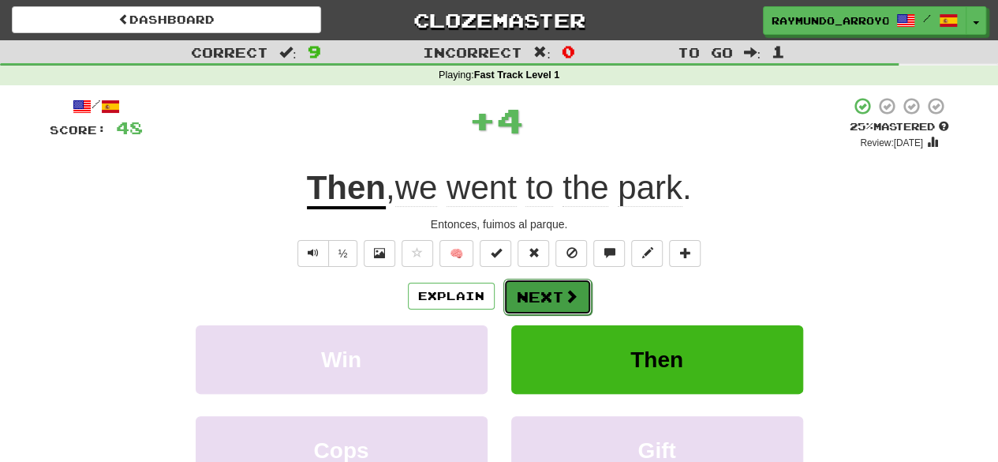
click at [543, 298] on button "Next" at bounding box center [547, 297] width 88 height 36
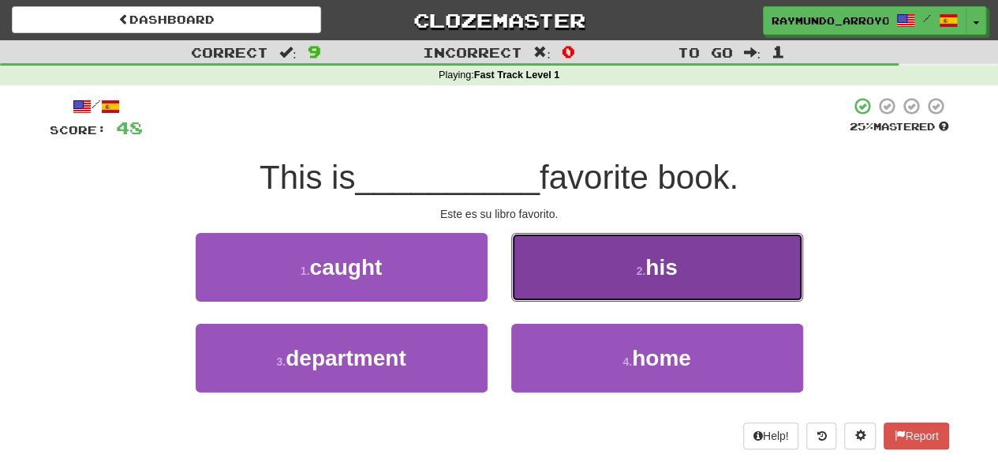
click at [609, 287] on button "2 . his" at bounding box center [657, 267] width 292 height 69
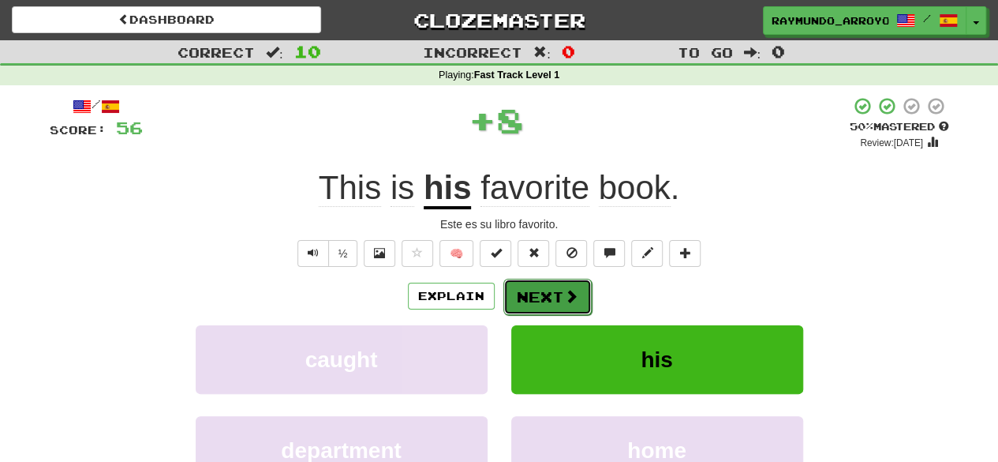
click at [544, 285] on button "Next" at bounding box center [547, 297] width 88 height 36
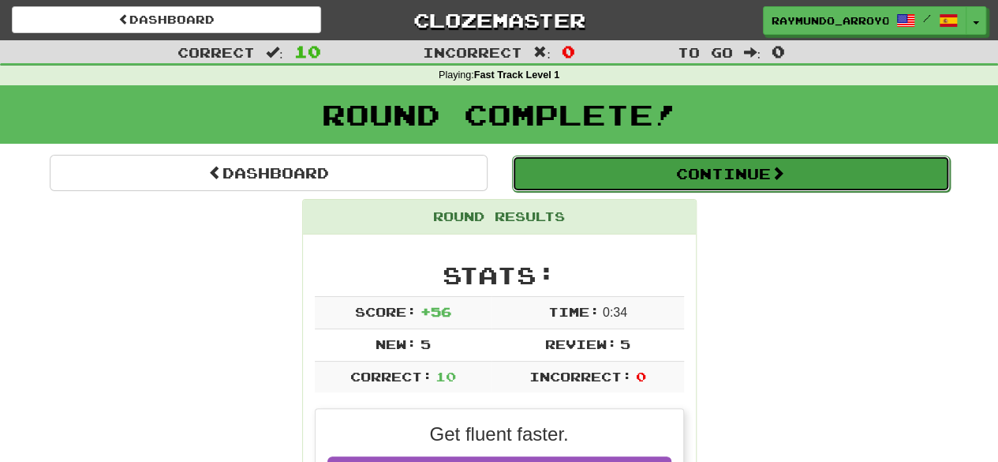
click at [677, 166] on button "Continue" at bounding box center [731, 173] width 438 height 36
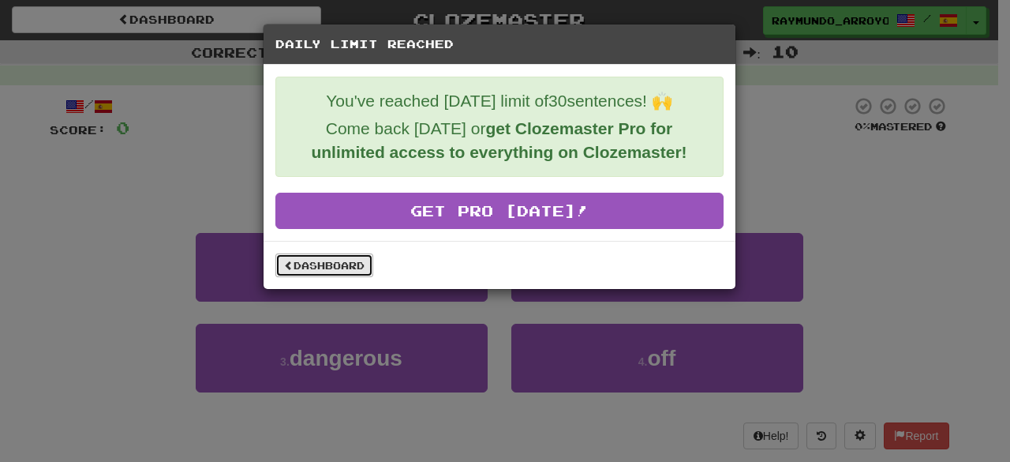
click at [312, 271] on link "Dashboard" at bounding box center [324, 265] width 98 height 24
